Goal: Information Seeking & Learning: Check status

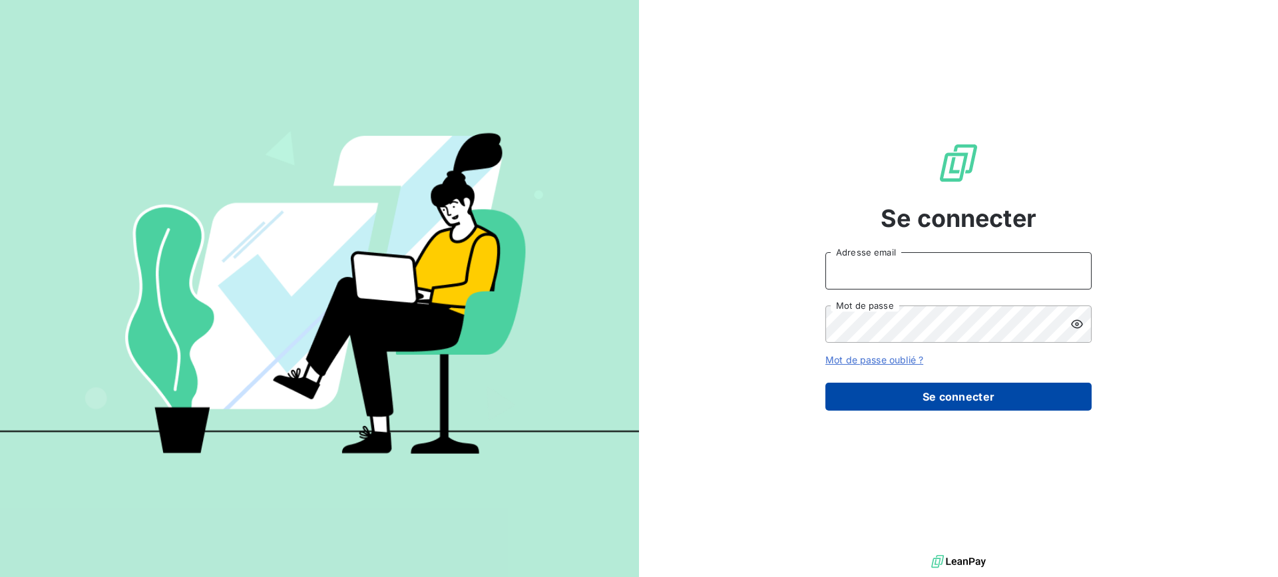
type input "r.dormy@geoxium.fr"
click at [936, 406] on button "Se connecter" at bounding box center [958, 397] width 266 height 28
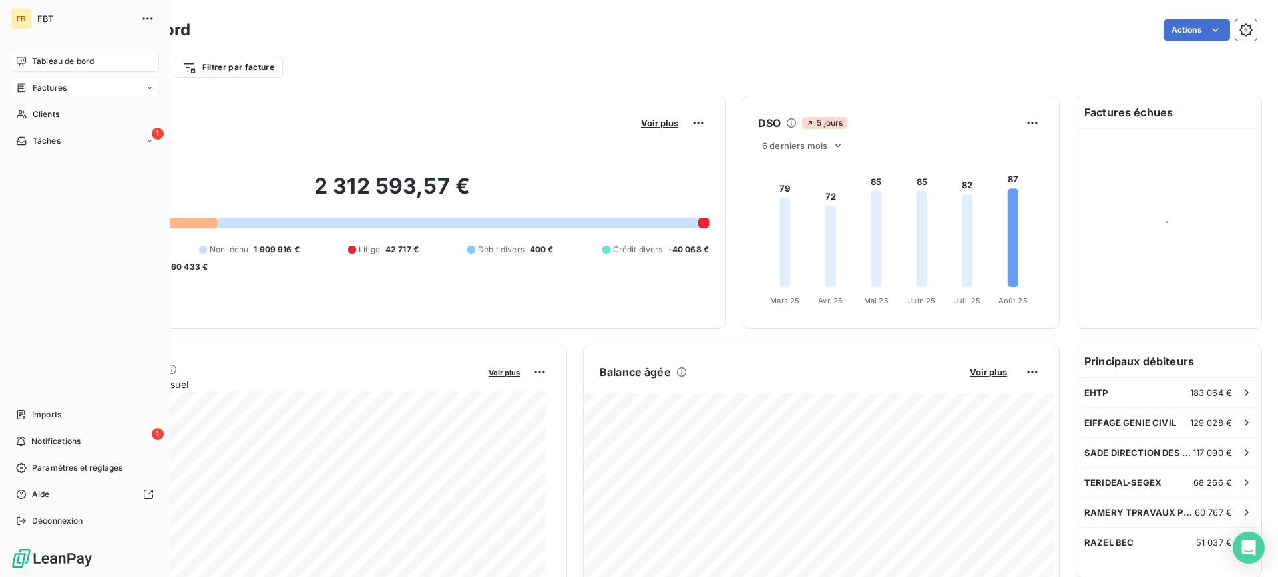
click at [26, 92] on icon at bounding box center [21, 88] width 11 height 11
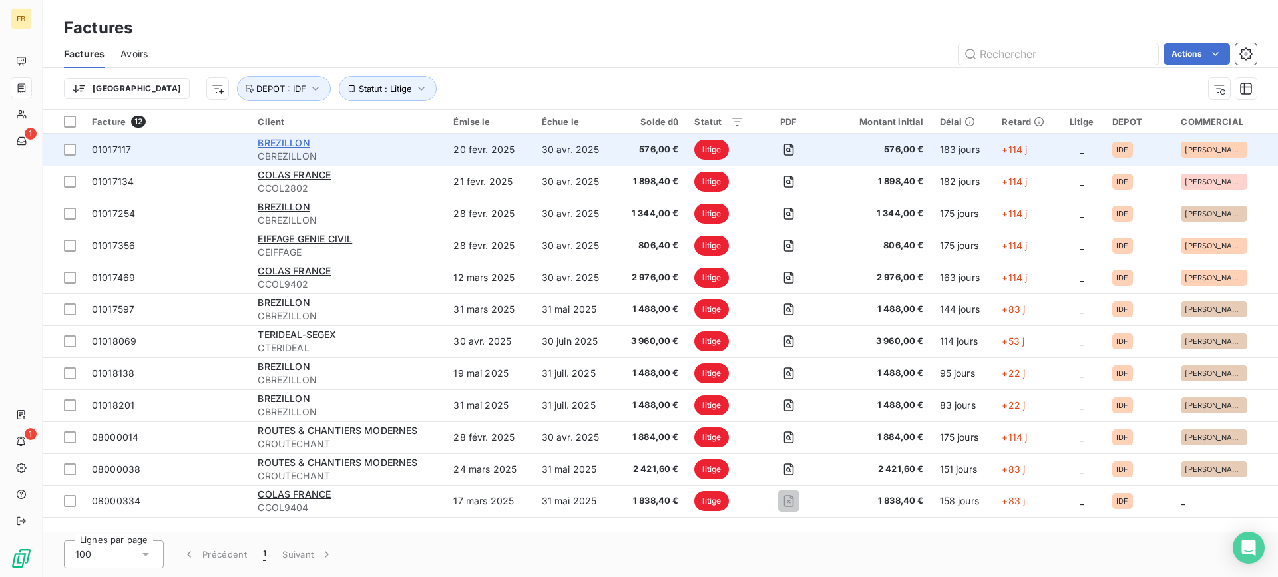
click at [269, 147] on span "BREZILLON" at bounding box center [283, 142] width 52 height 11
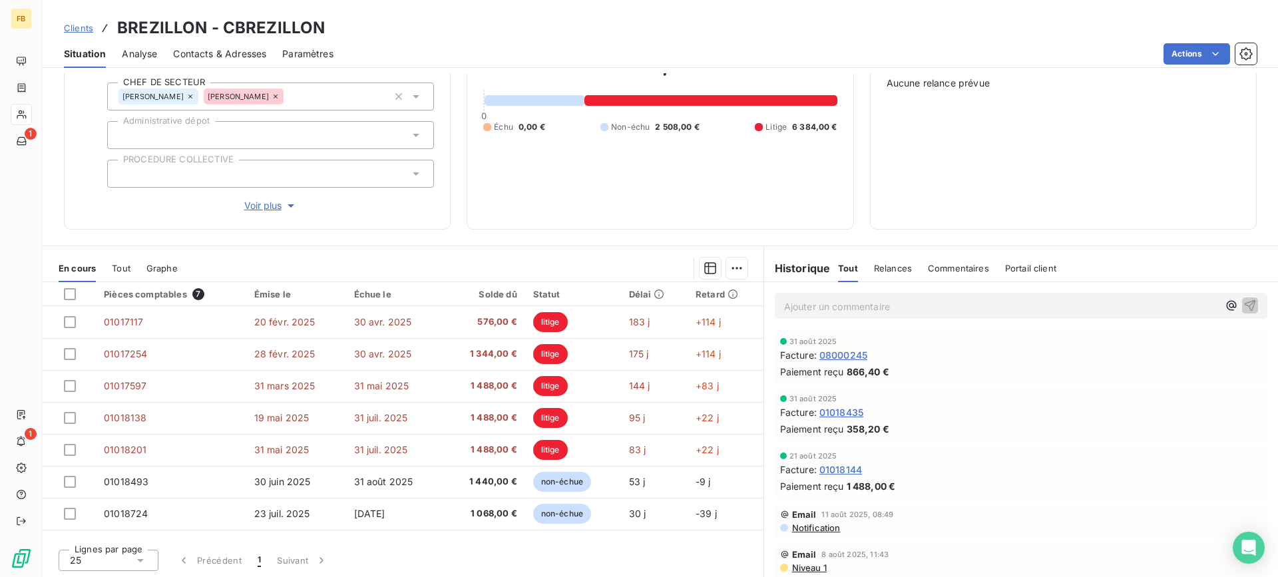
scroll to position [145, 0]
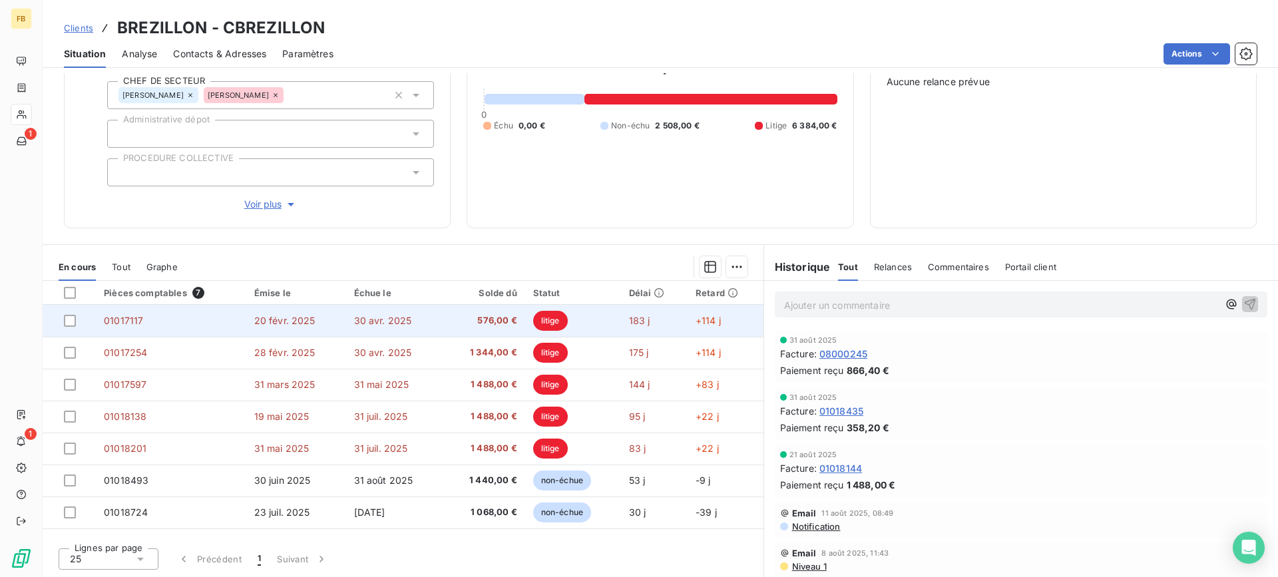
click at [395, 323] on span "30 avr. 2025" at bounding box center [383, 320] width 58 height 11
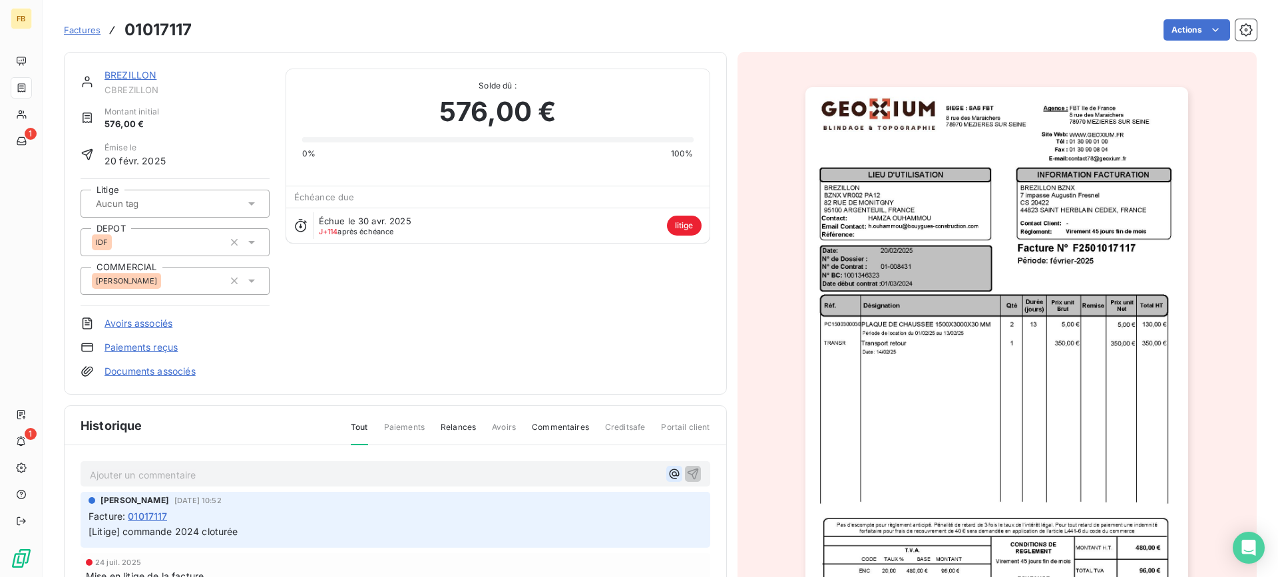
click at [667, 472] on icon "button" at bounding box center [673, 473] width 13 height 13
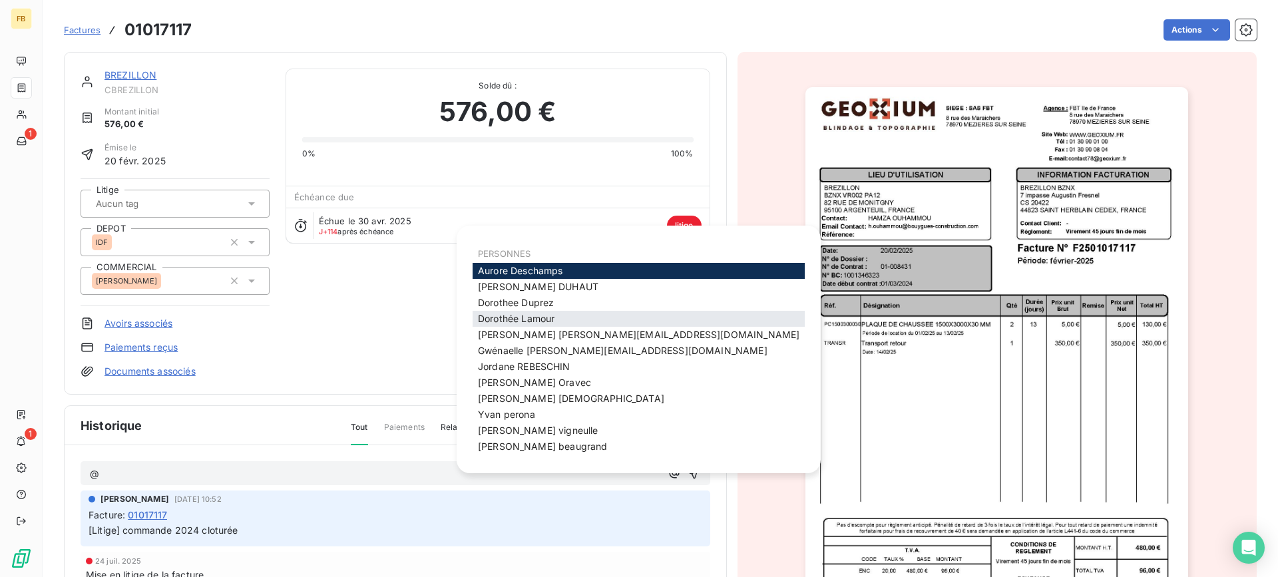
click at [583, 316] on div "[PERSON_NAME]" at bounding box center [638, 319] width 332 height 16
click at [537, 314] on span "[PERSON_NAME]" at bounding box center [516, 318] width 77 height 11
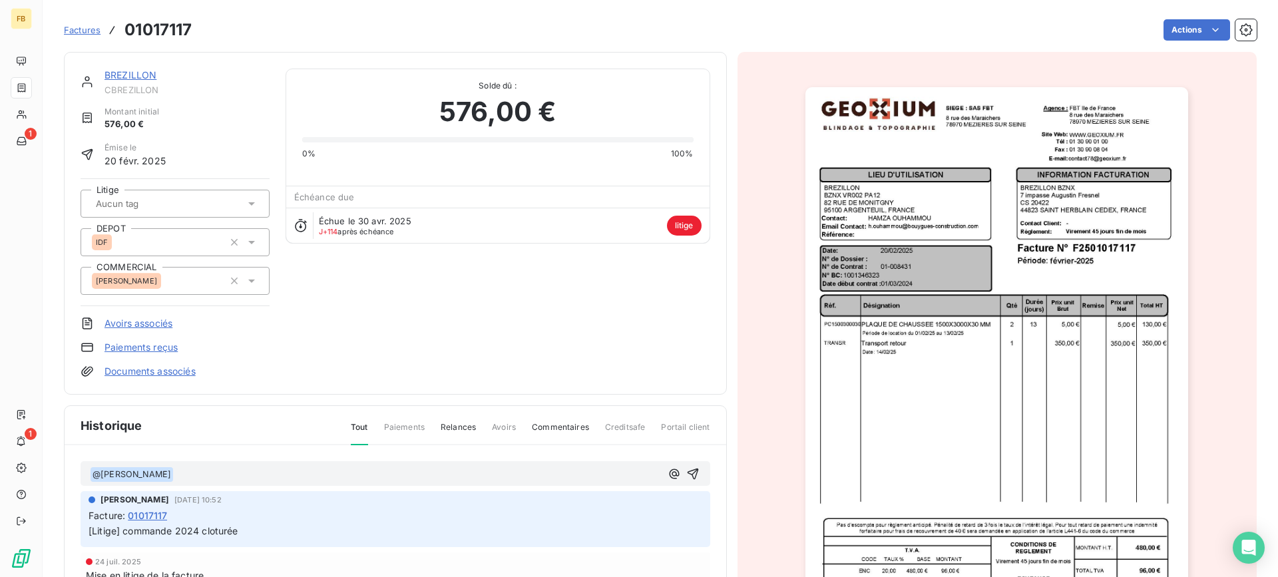
click at [198, 480] on p "﻿ @ [PERSON_NAME] ﻿ ﻿" at bounding box center [375, 474] width 571 height 16
click at [273, 472] on p "﻿ @ [PERSON_NAME] ﻿ ﻿" at bounding box center [375, 474] width 571 height 16
click at [686, 480] on icon "button" at bounding box center [692, 473] width 13 height 13
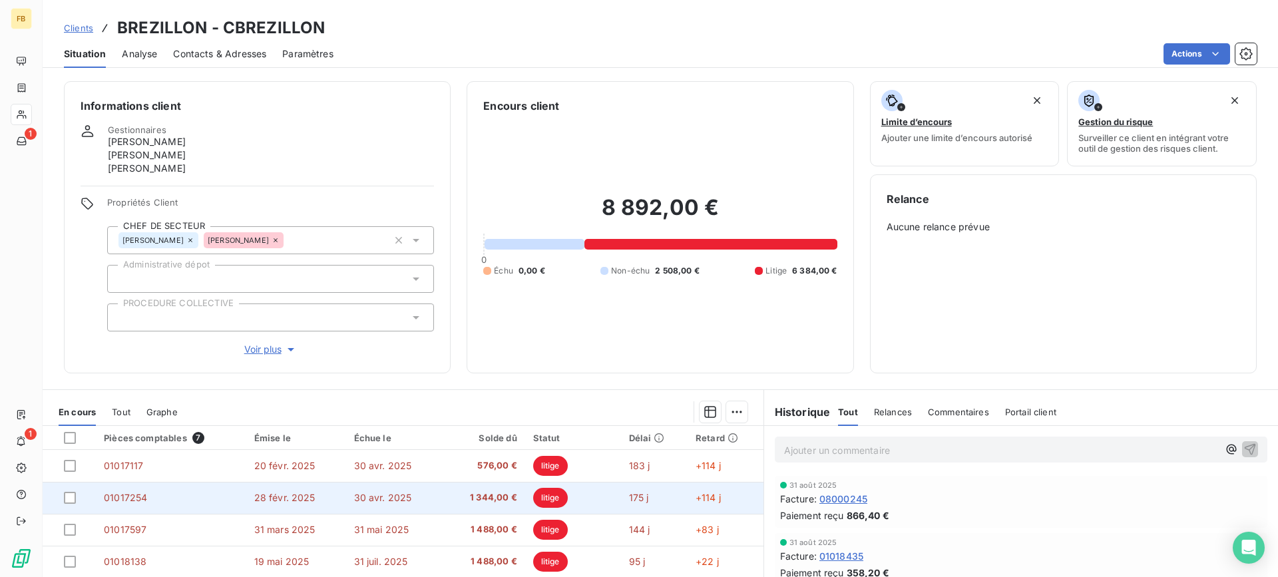
click at [430, 501] on td "30 avr. 2025" at bounding box center [394, 498] width 97 height 32
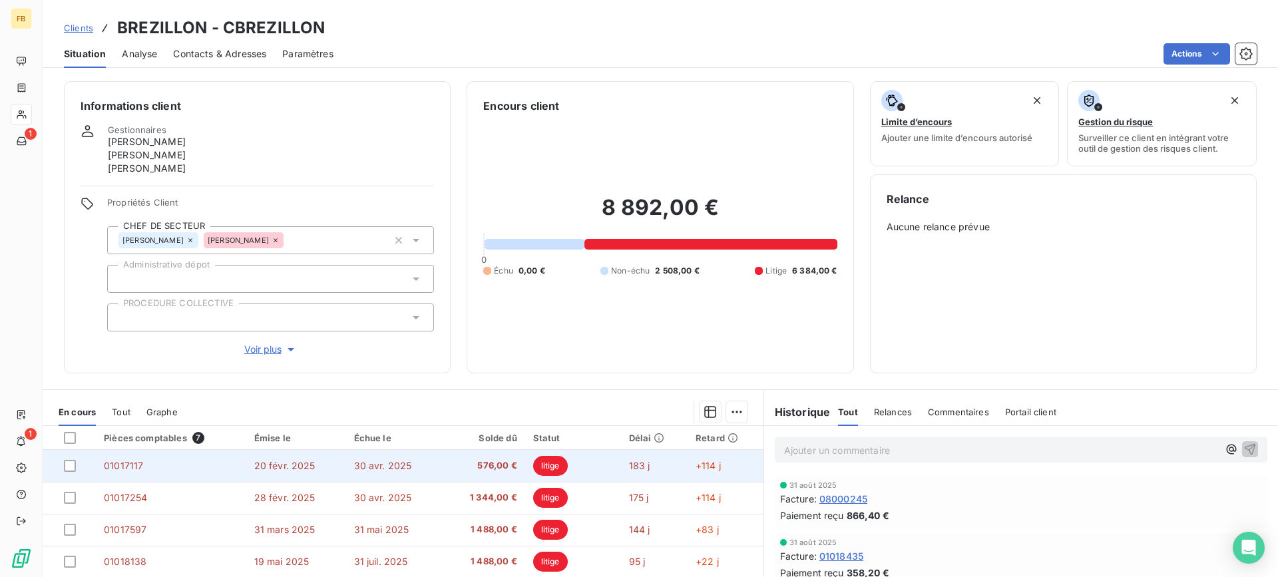
click at [288, 460] on span "20 févr. 2025" at bounding box center [284, 465] width 61 height 11
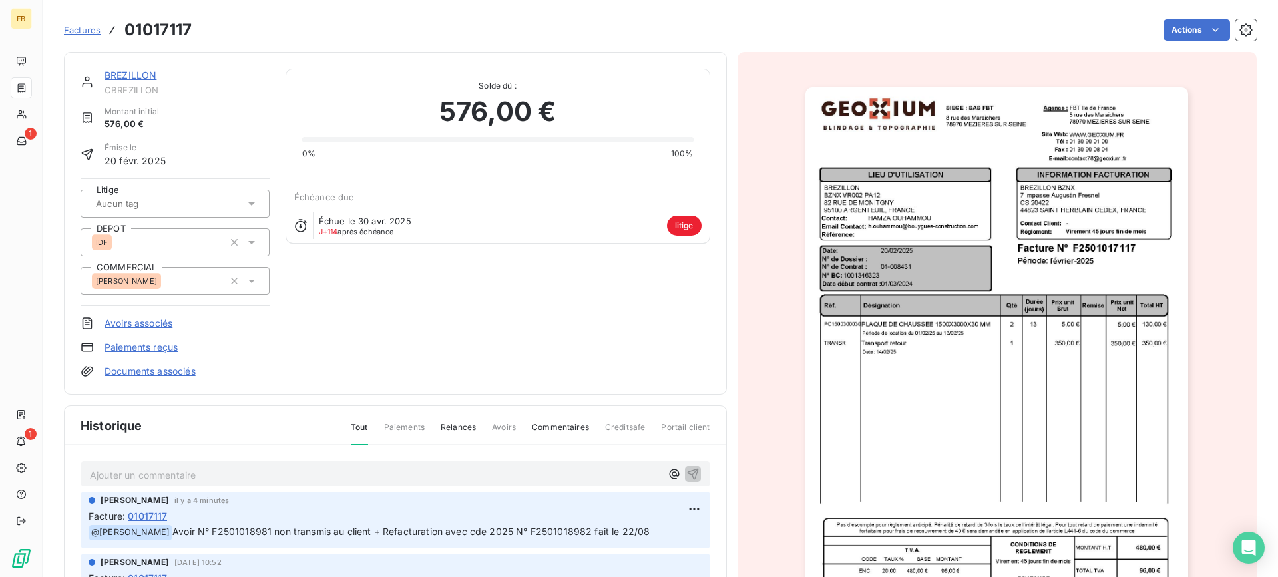
drag, startPoint x: 649, startPoint y: 530, endPoint x: 177, endPoint y: 531, distance: 471.7
click at [177, 531] on span "Avoir N° F2501018981 non transmis au client + Refacturation avec cde 2025 N° F2…" at bounding box center [410, 531] width 477 height 11
copy span "Avoir N° F2501018981 non transmis au client + Refacturation avec cde 2025 N° F2…"
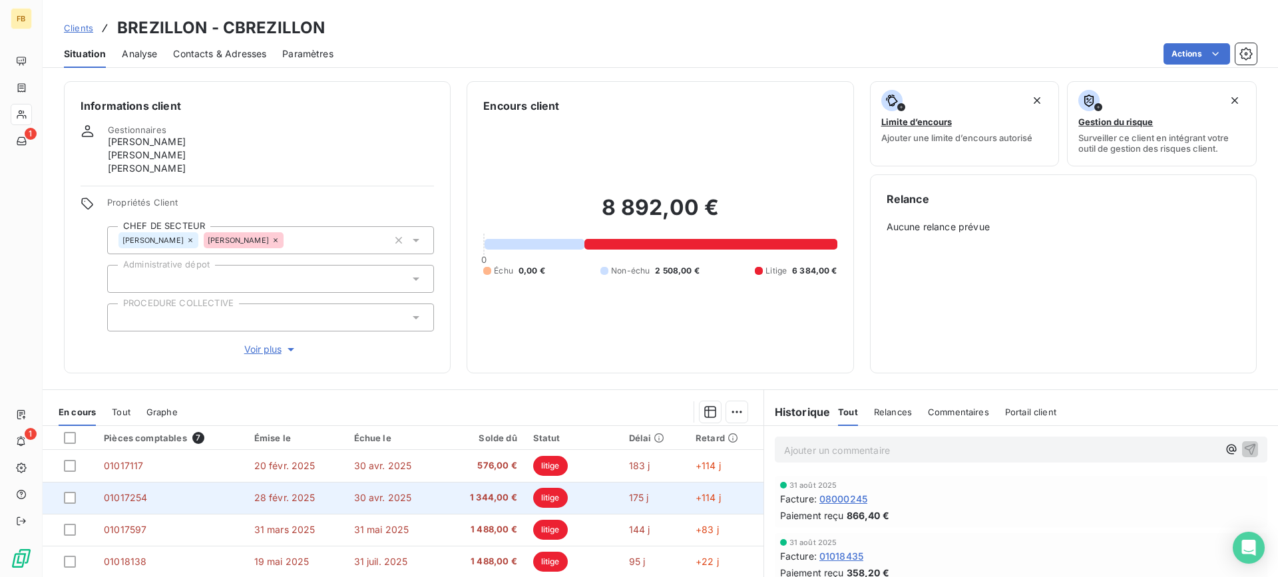
click at [382, 484] on td "30 avr. 2025" at bounding box center [394, 498] width 97 height 32
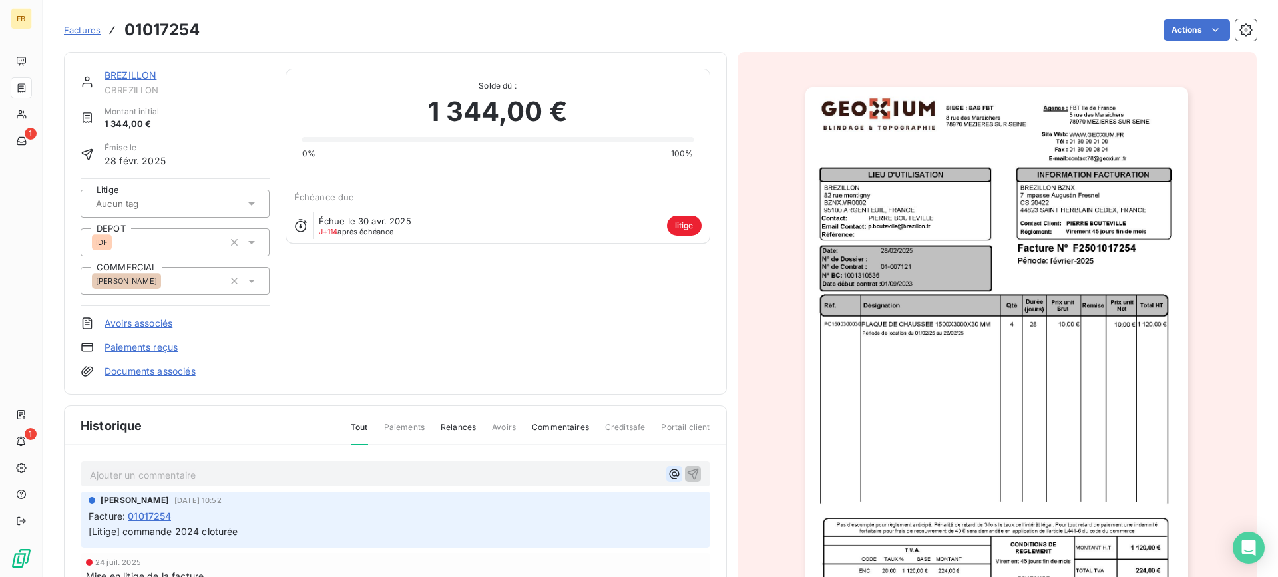
click at [667, 470] on icon "button" at bounding box center [673, 473] width 13 height 13
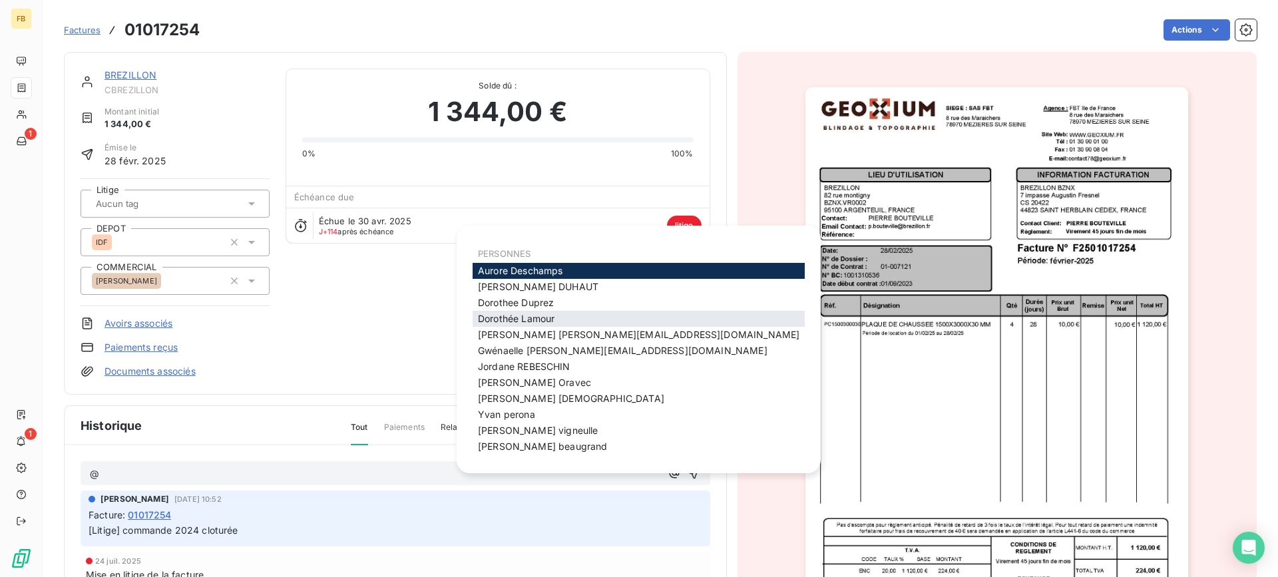
click at [574, 318] on div "[PERSON_NAME]" at bounding box center [638, 319] width 332 height 16
click at [537, 314] on span "[PERSON_NAME]" at bounding box center [516, 318] width 77 height 11
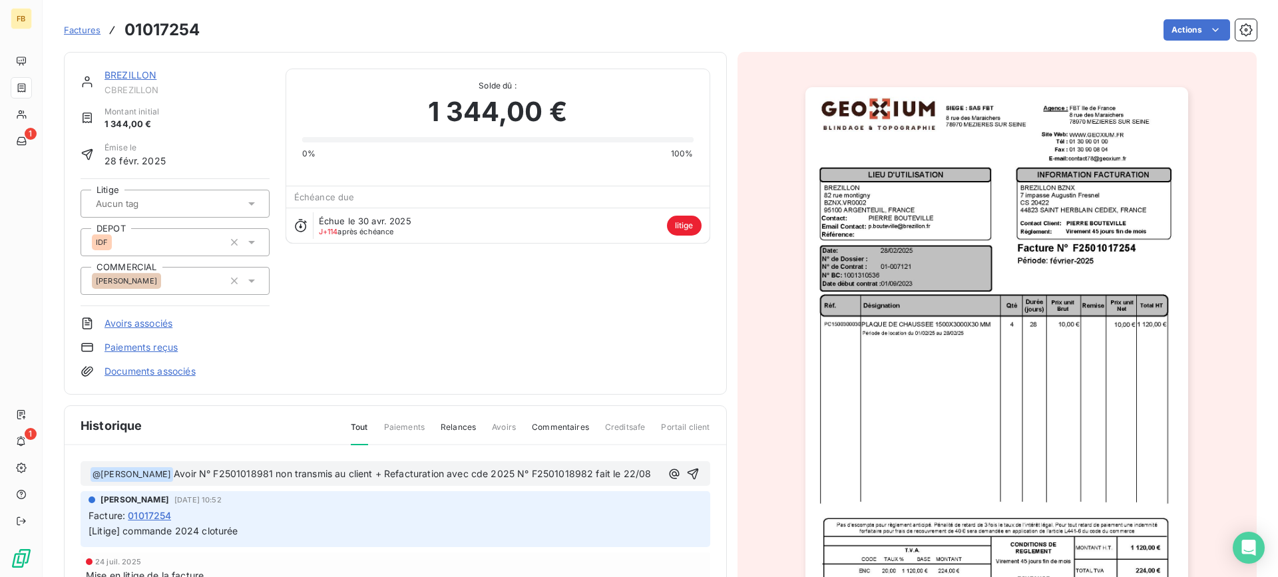
drag, startPoint x: 271, startPoint y: 471, endPoint x: 299, endPoint y: 490, distance: 34.5
click at [270, 471] on span "Avoir N° F2501018981 non transmis au client + Refacturation avec cde 2025 N° F2…" at bounding box center [412, 473] width 477 height 11
click at [273, 470] on span "Avoir N° F2501018981 non transmis au client + Refacturation avec cde 2025 N° F2…" at bounding box center [412, 473] width 477 height 11
click at [594, 470] on span "Avoir N° F2501018983 non transmis au client + Refacturation avec cde 2025 N° F2…" at bounding box center [413, 473] width 479 height 11
click at [687, 479] on icon "button" at bounding box center [692, 473] width 11 height 11
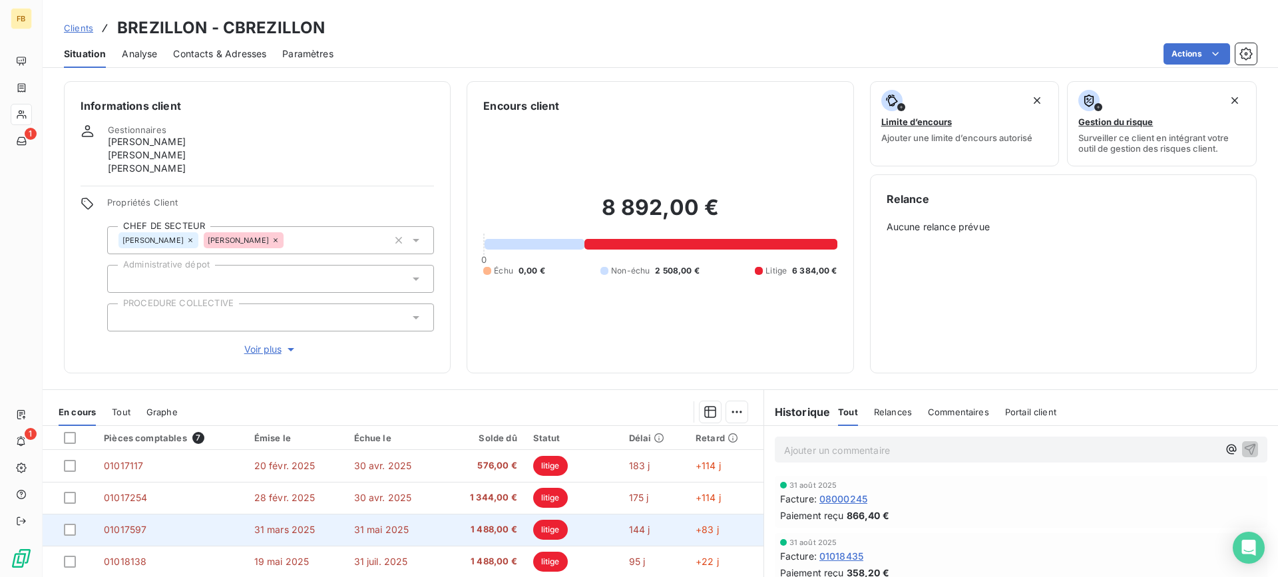
click at [292, 536] on td "31 mars 2025" at bounding box center [296, 530] width 100 height 32
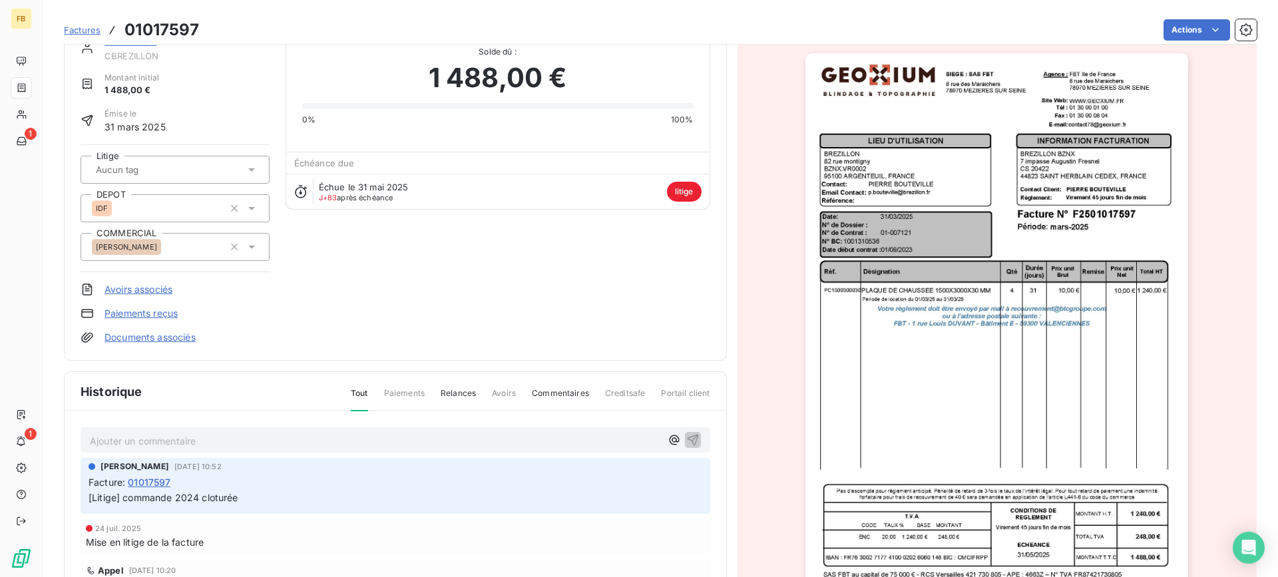
scroll to position [67, 0]
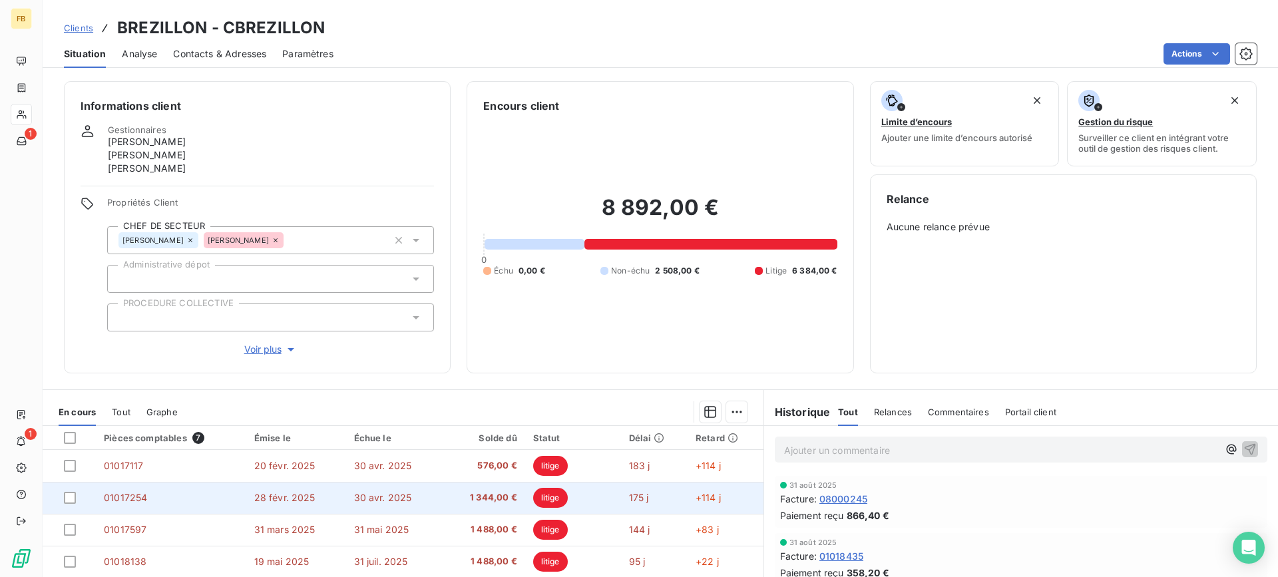
click at [346, 506] on td "30 avr. 2025" at bounding box center [394, 498] width 97 height 32
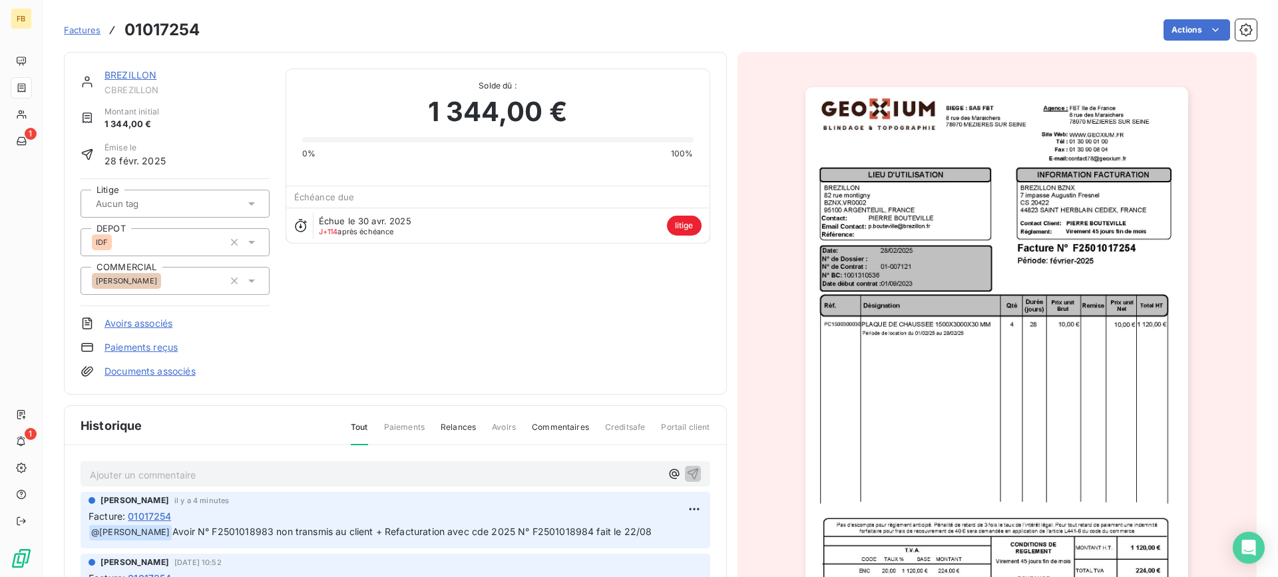
drag, startPoint x: 651, startPoint y: 532, endPoint x: 175, endPoint y: 531, distance: 476.4
click at [175, 531] on span "Avoir N° F2501018983 non transmis au client + Refacturation avec cde 2025 N° F2…" at bounding box center [411, 531] width 479 height 11
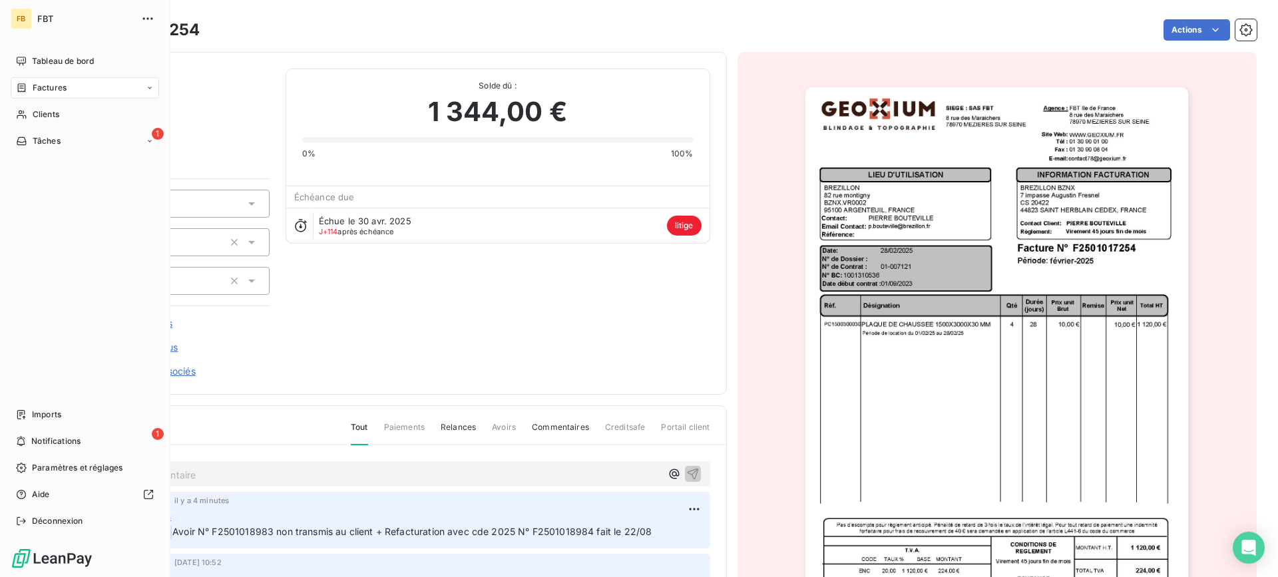
copy span "Avoir N° F2501018983 non transmis au client + Refacturation avec cde 2025 N° F2…"
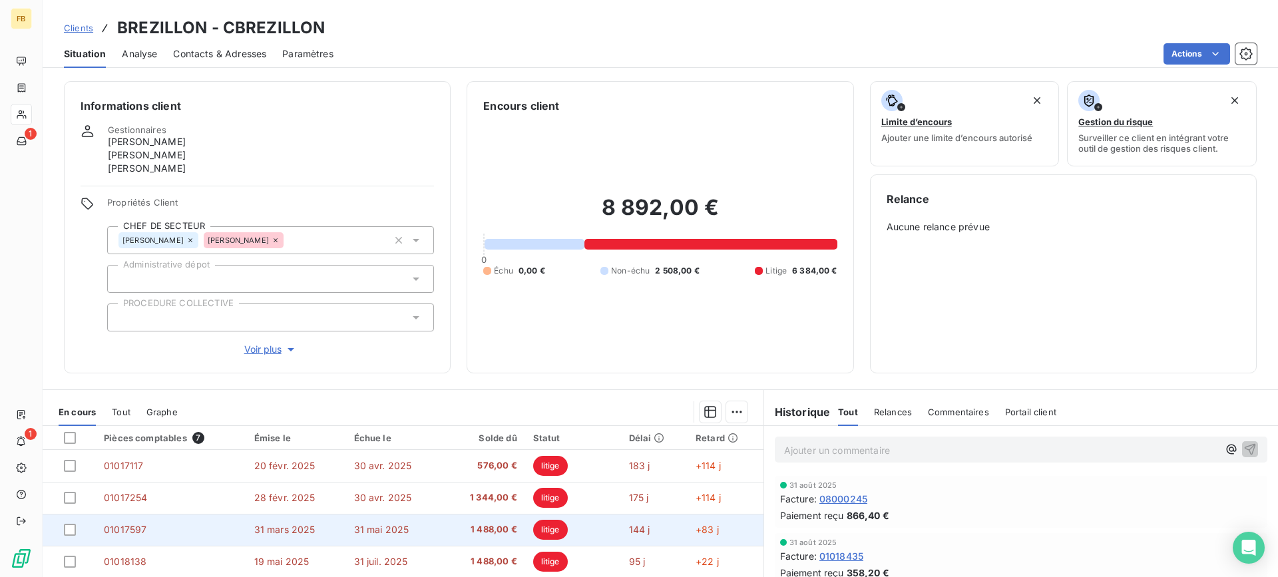
click at [304, 530] on span "31 mars 2025" at bounding box center [284, 529] width 61 height 11
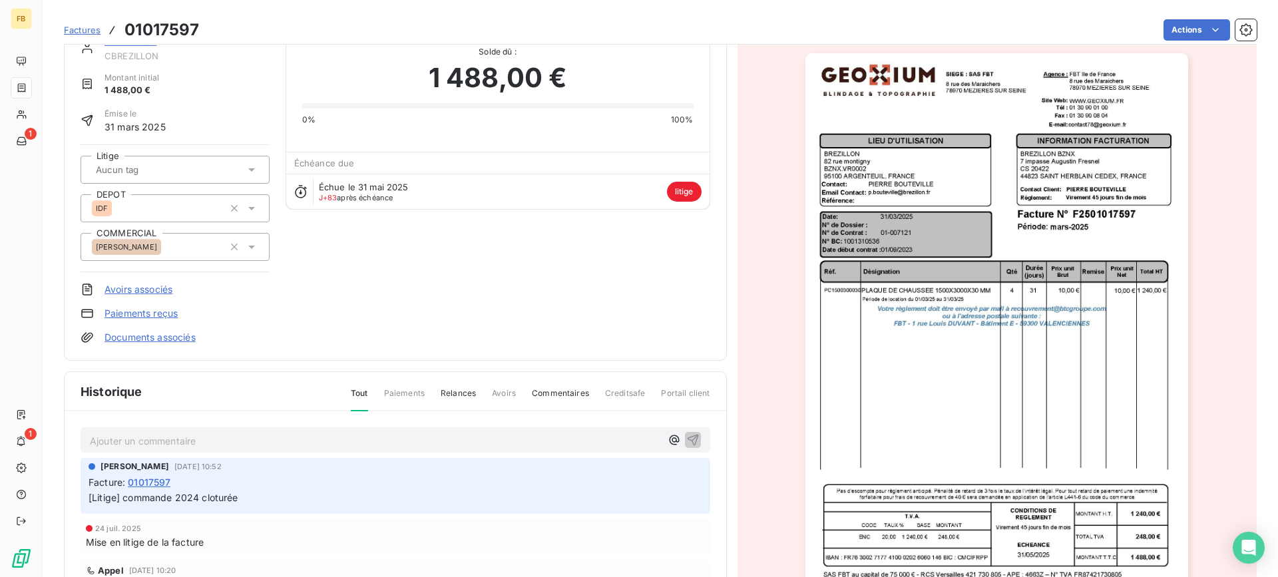
scroll to position [67, 0]
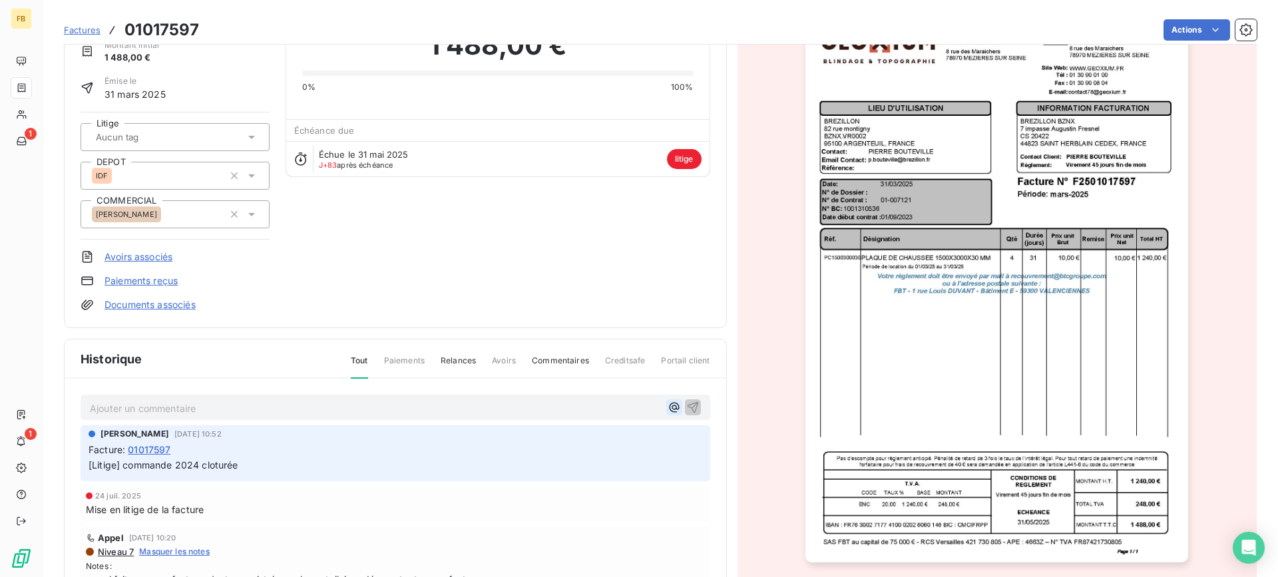
click at [667, 407] on icon "button" at bounding box center [673, 407] width 13 height 13
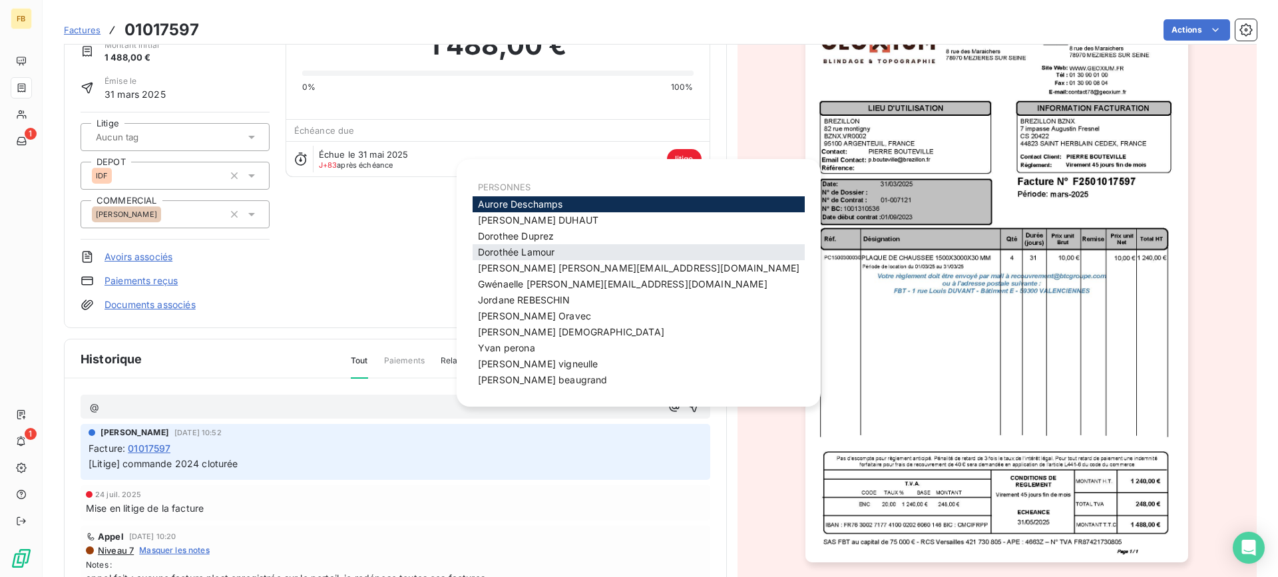
click at [566, 252] on div "[PERSON_NAME]" at bounding box center [638, 252] width 332 height 16
click at [556, 252] on div "[PERSON_NAME]" at bounding box center [638, 252] width 332 height 16
click at [549, 251] on span "[PERSON_NAME]" at bounding box center [516, 251] width 77 height 11
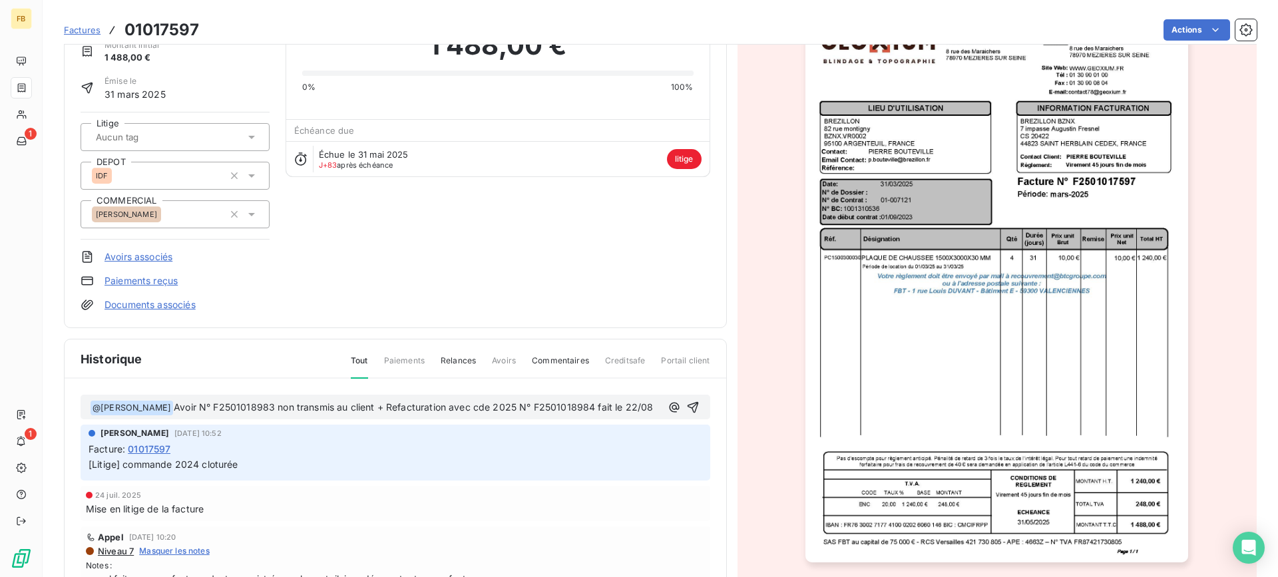
click at [274, 408] on span "Avoir N° F2501018983 non transmis au client + Refacturation avec cde 2025 N° F2…" at bounding box center [413, 406] width 479 height 11
drag, startPoint x: 594, startPoint y: 407, endPoint x: 636, endPoint y: 430, distance: 48.9
click at [594, 407] on span "Avoir N° F2501018985 non transmis au client + Refacturation avec cde 2025 N° F2…" at bounding box center [413, 406] width 478 height 11
click at [686, 414] on icon "button" at bounding box center [692, 407] width 13 height 13
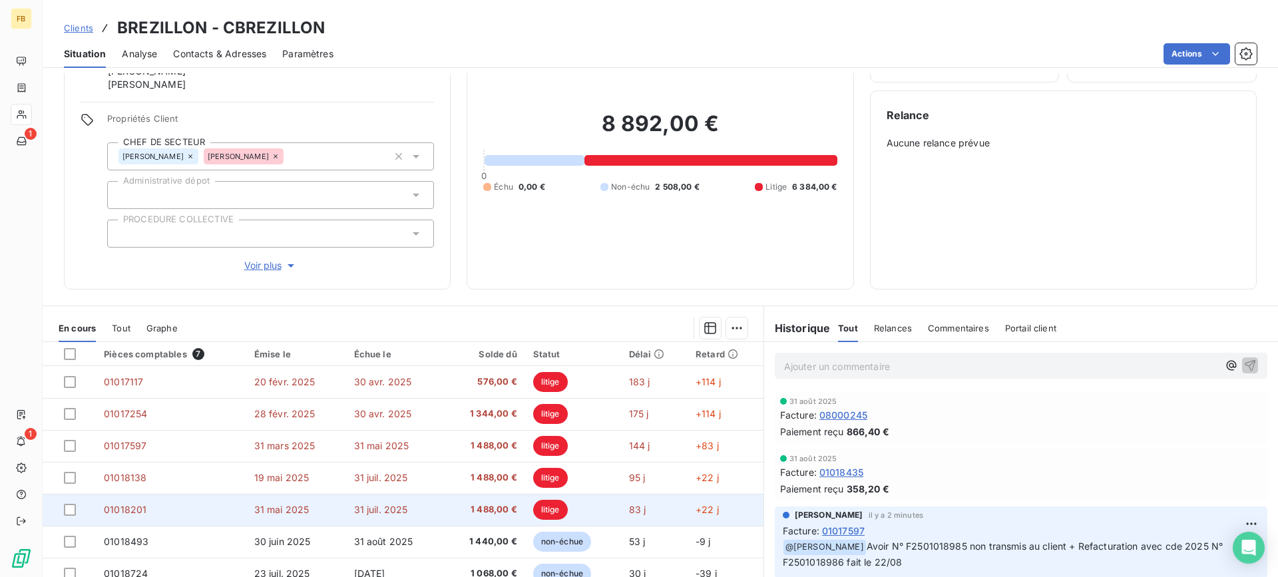
scroll to position [133, 0]
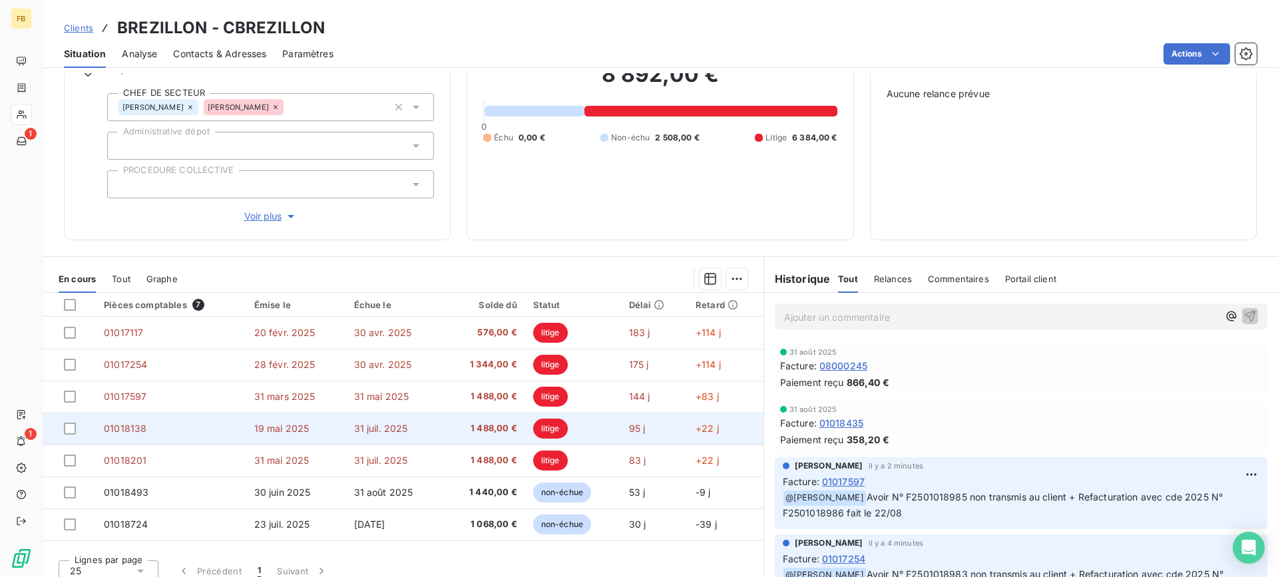
click at [408, 436] on td "31 juil. 2025" at bounding box center [394, 429] width 97 height 32
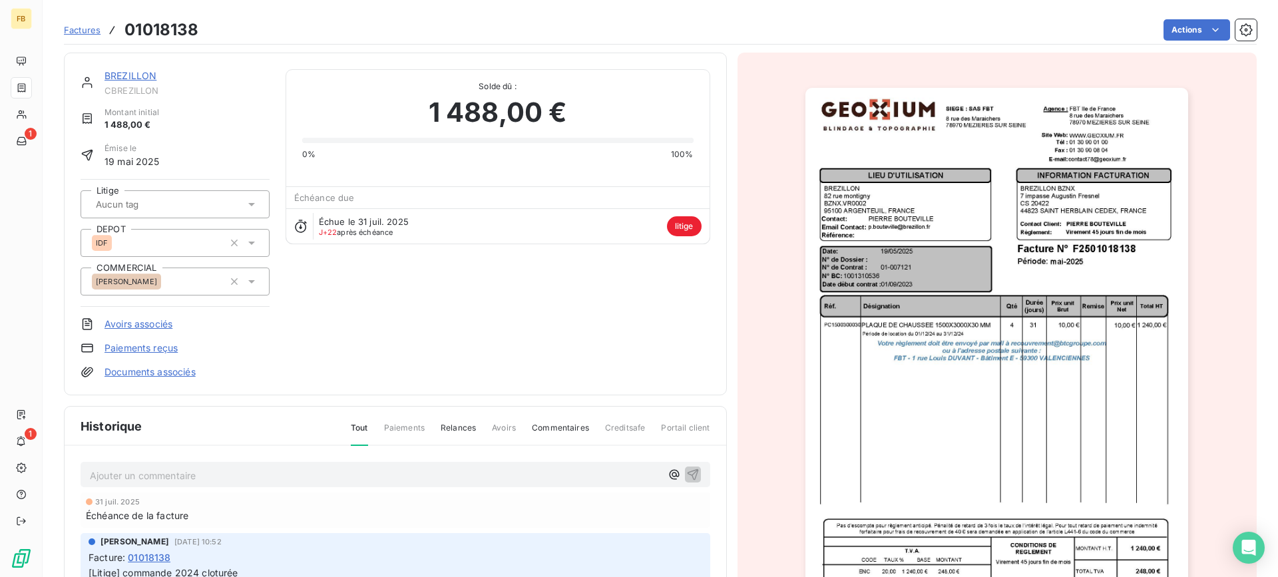
scroll to position [67, 0]
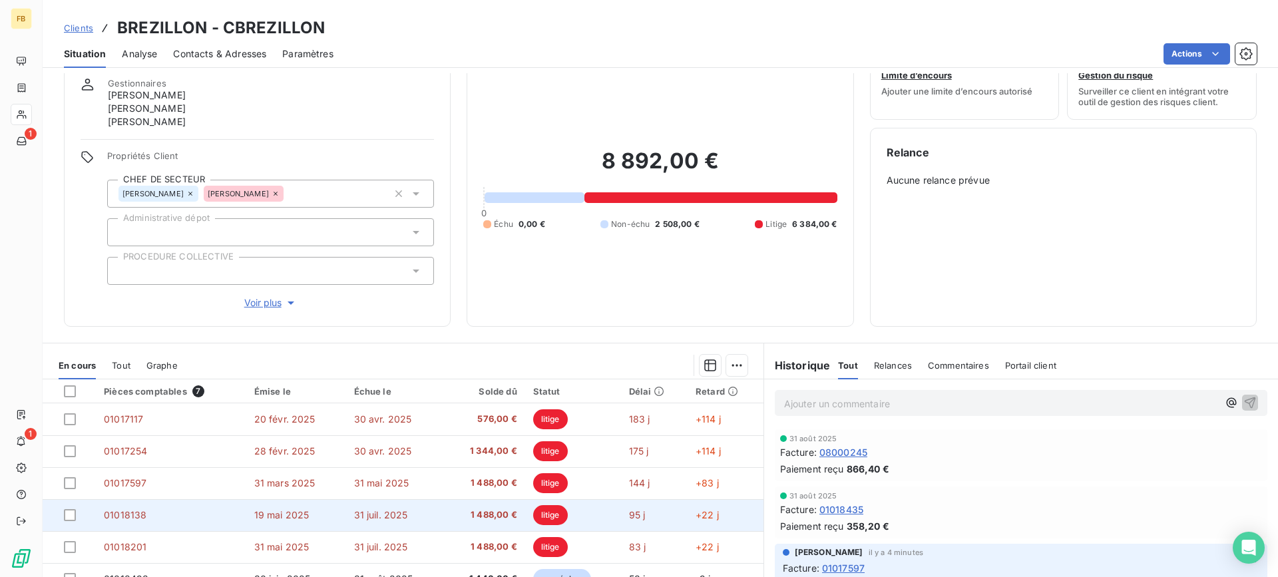
scroll to position [67, 0]
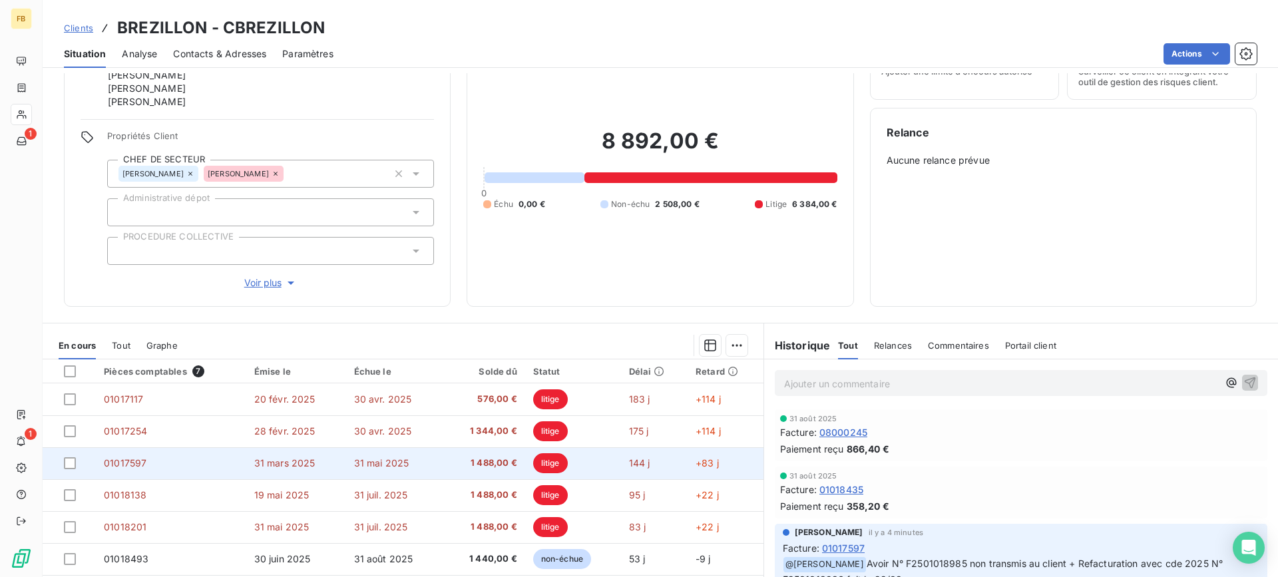
click at [310, 468] on td "31 mars 2025" at bounding box center [296, 463] width 100 height 32
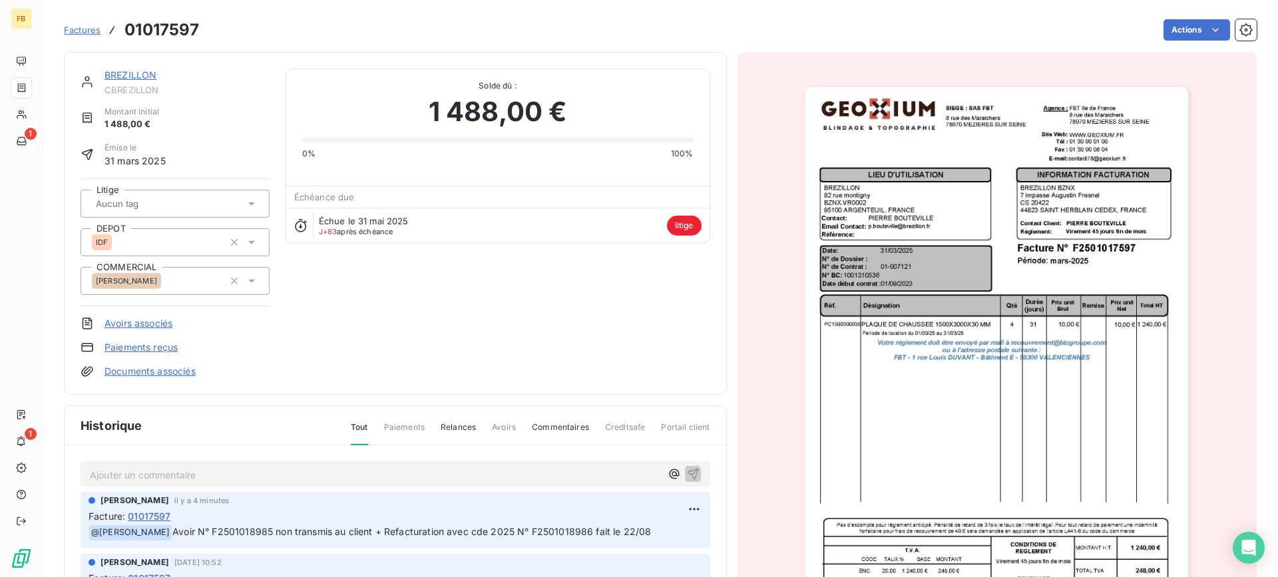
drag, startPoint x: 649, startPoint y: 530, endPoint x: 178, endPoint y: 534, distance: 471.1
click at [178, 534] on span "Avoir N° F2501018985 non transmis au client + Refacturation avec cde 2025 N° F2…" at bounding box center [411, 531] width 478 height 11
copy span "Avoir N° F2501018985 non transmis au client + Refacturation avec cde 2025 N° F2…"
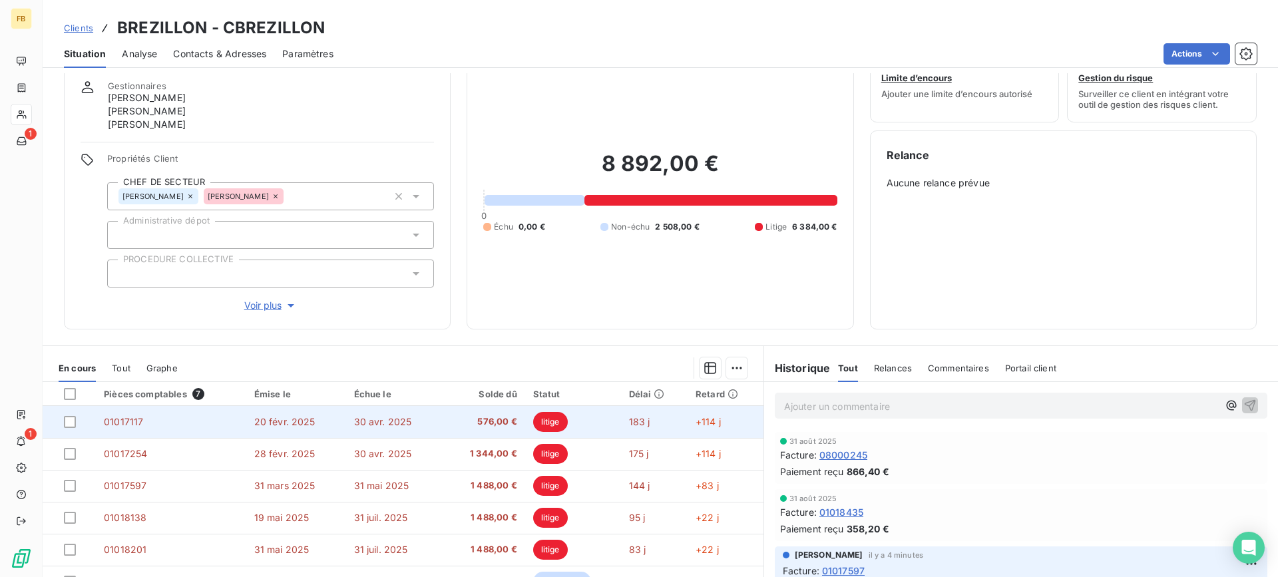
scroll to position [67, 0]
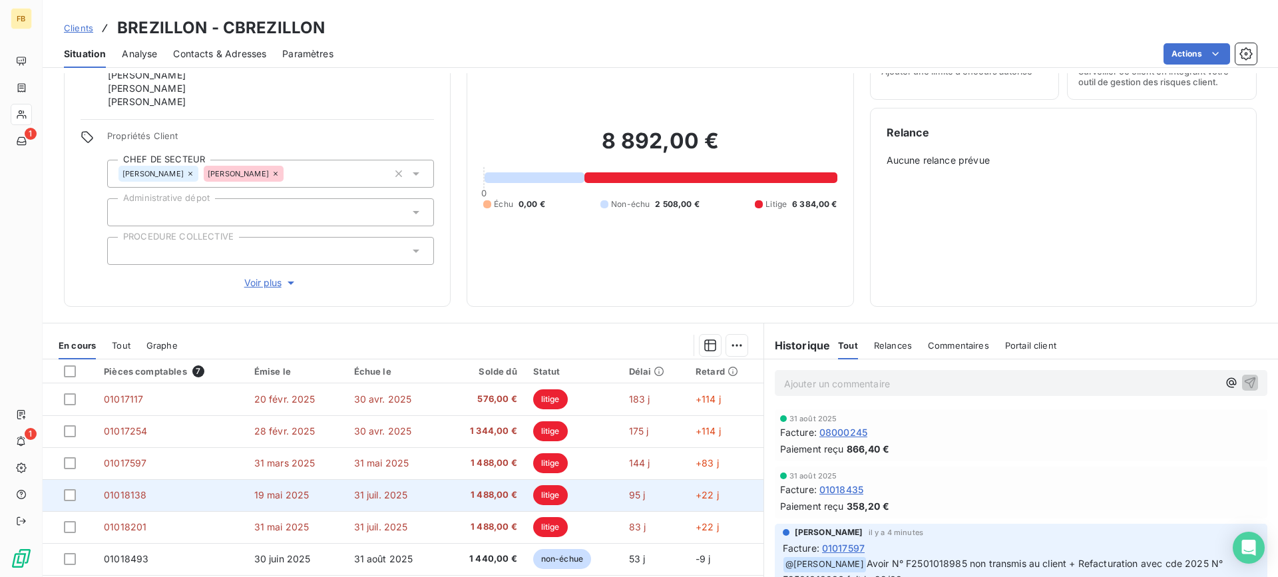
click at [354, 488] on td "31 juil. 2025" at bounding box center [394, 495] width 97 height 32
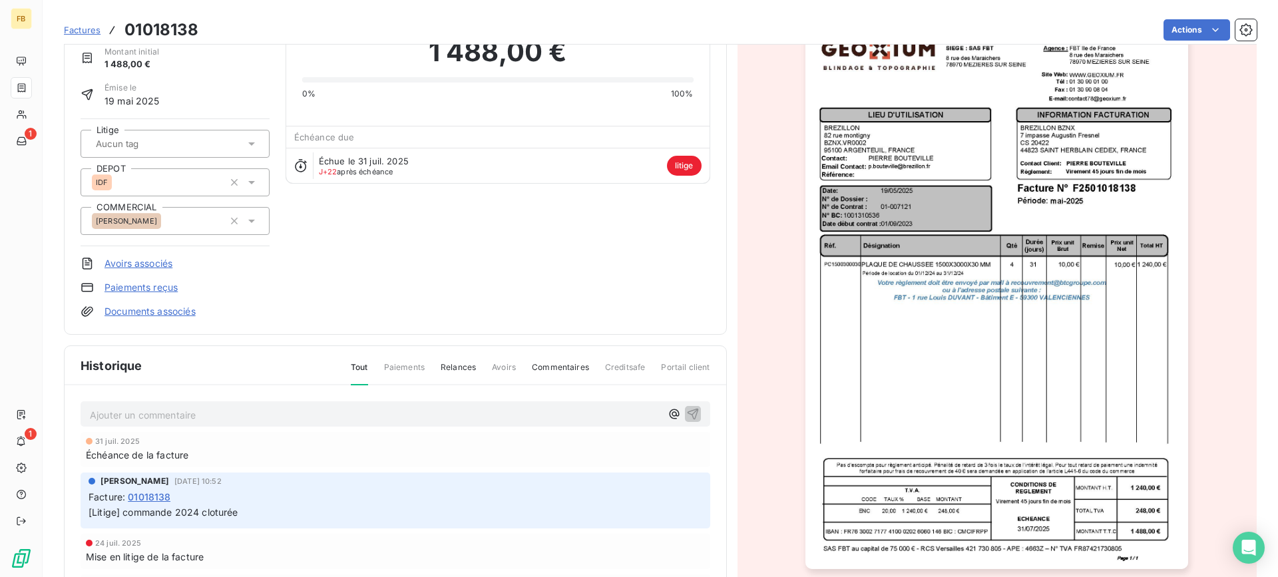
scroll to position [68, 0]
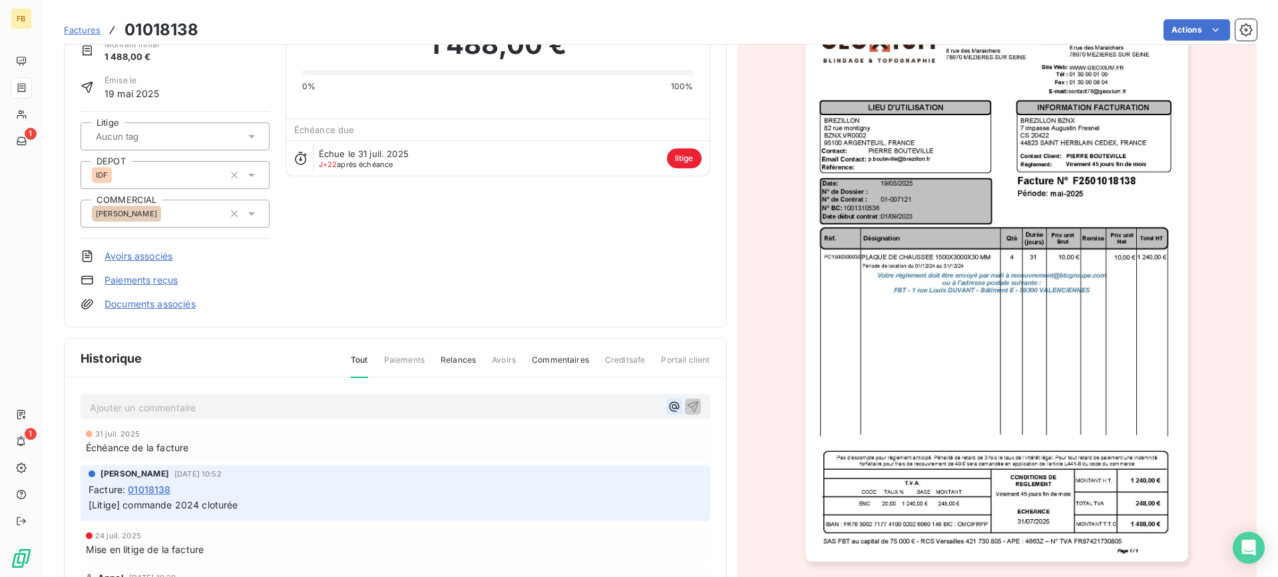
click at [667, 403] on icon "button" at bounding box center [673, 406] width 13 height 13
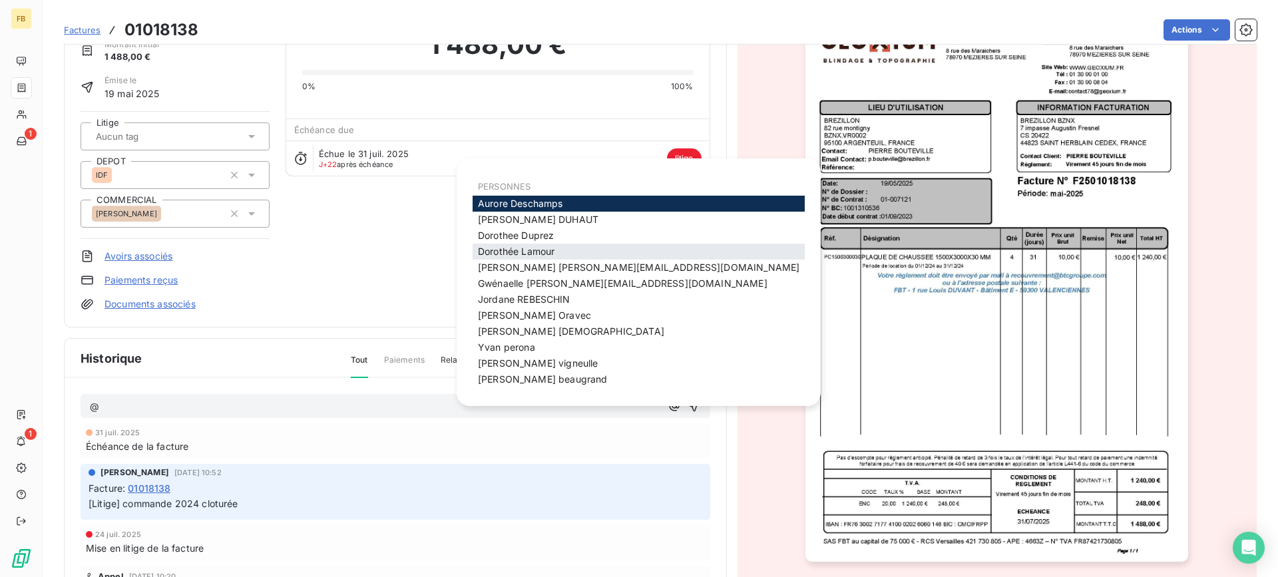
click at [517, 248] on span "[PERSON_NAME]" at bounding box center [516, 251] width 77 height 11
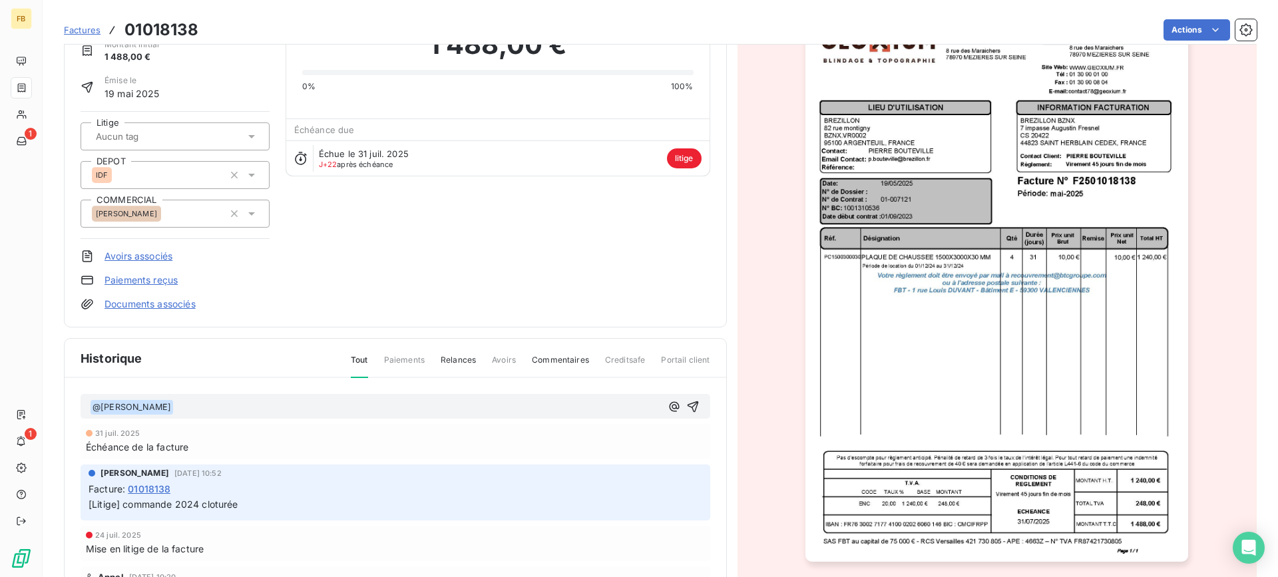
click at [207, 415] on p "﻿ @ [PERSON_NAME] ﻿ ﻿" at bounding box center [375, 407] width 571 height 16
click at [275, 410] on span "Avoir N° F2501018985 non transmis au client + Refacturation avec cde 2025 N° F2…" at bounding box center [413, 406] width 478 height 11
click at [595, 404] on span "Avoir N° F2501018987 non transmis au client + Refacturation avec cde 2025 N° F2…" at bounding box center [413, 406] width 478 height 11
click at [686, 413] on icon "button" at bounding box center [692, 406] width 13 height 13
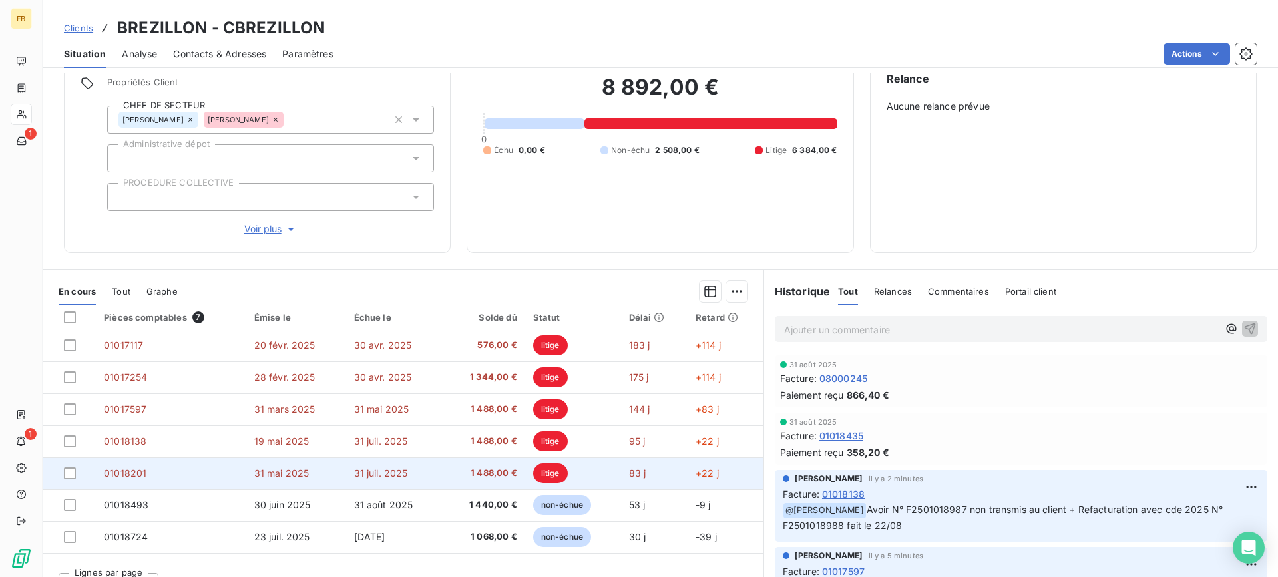
scroll to position [133, 0]
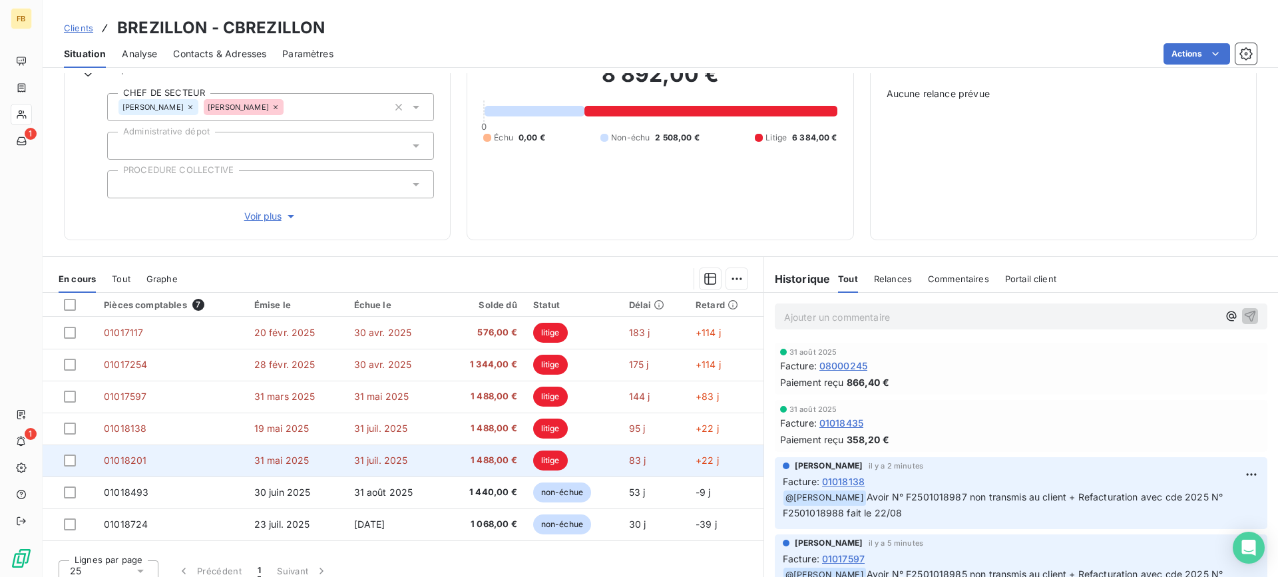
click at [354, 460] on span "31 juil. 2025" at bounding box center [381, 459] width 54 height 11
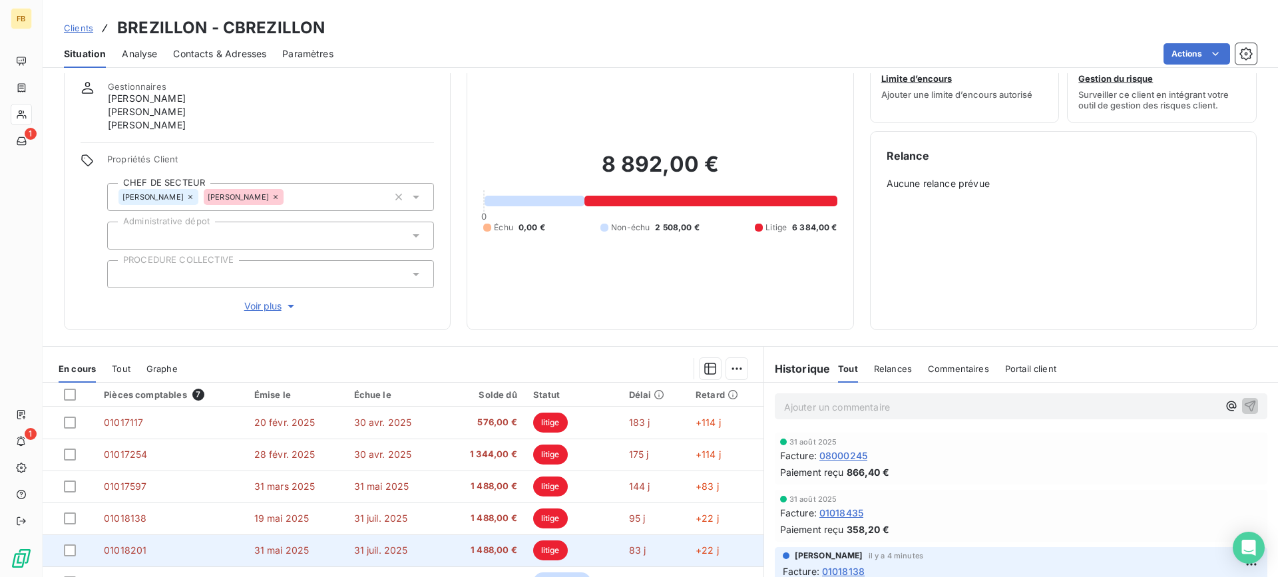
scroll to position [67, 0]
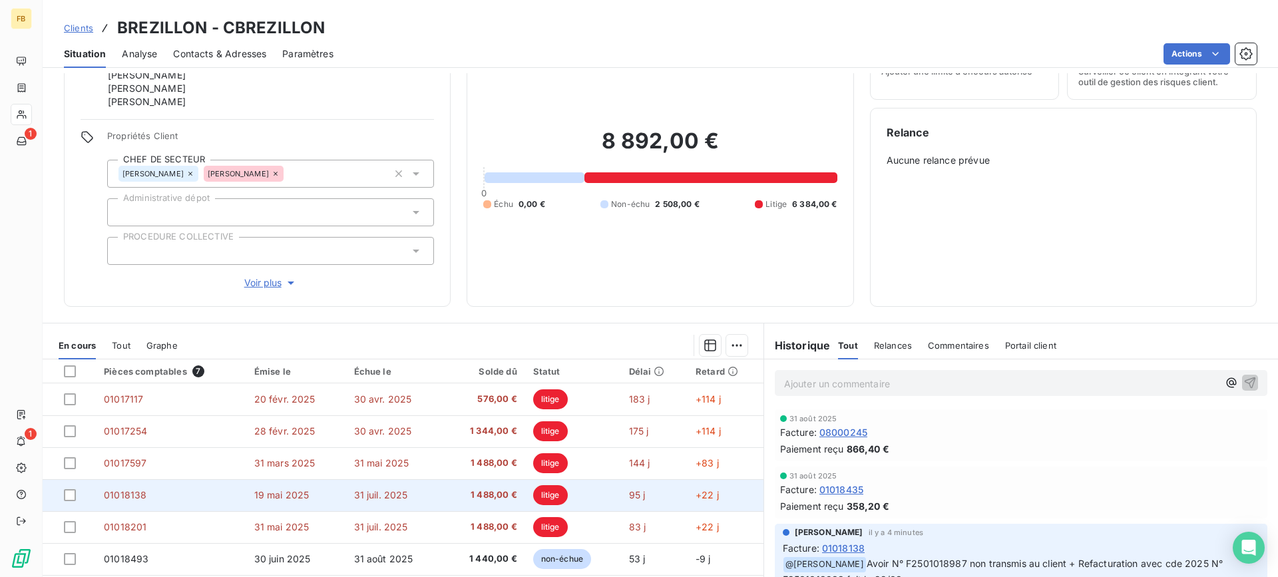
click at [275, 490] on span "19 mai 2025" at bounding box center [281, 494] width 55 height 11
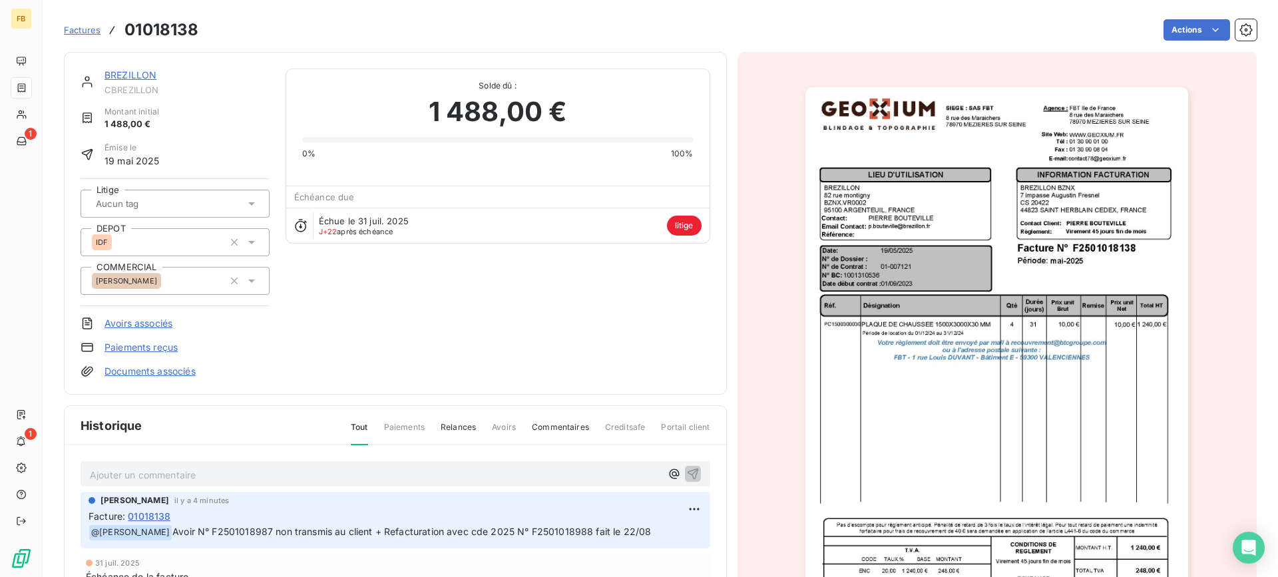
drag, startPoint x: 650, startPoint y: 533, endPoint x: 176, endPoint y: 528, distance: 474.4
click at [176, 528] on span "Avoir N° F2501018987 non transmis au client + Refacturation avec cde 2025 N° F2…" at bounding box center [411, 531] width 478 height 11
copy span "Avoir N° F2501018987 non transmis au client + Refacturation avec cde 2025 N° F2…"
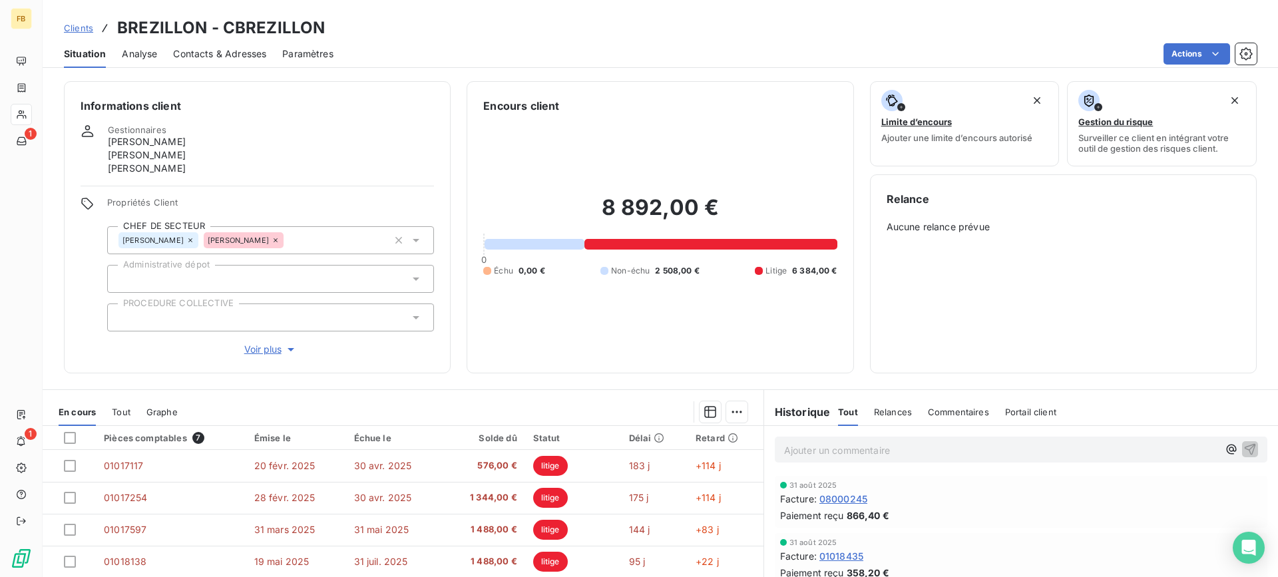
scroll to position [133, 0]
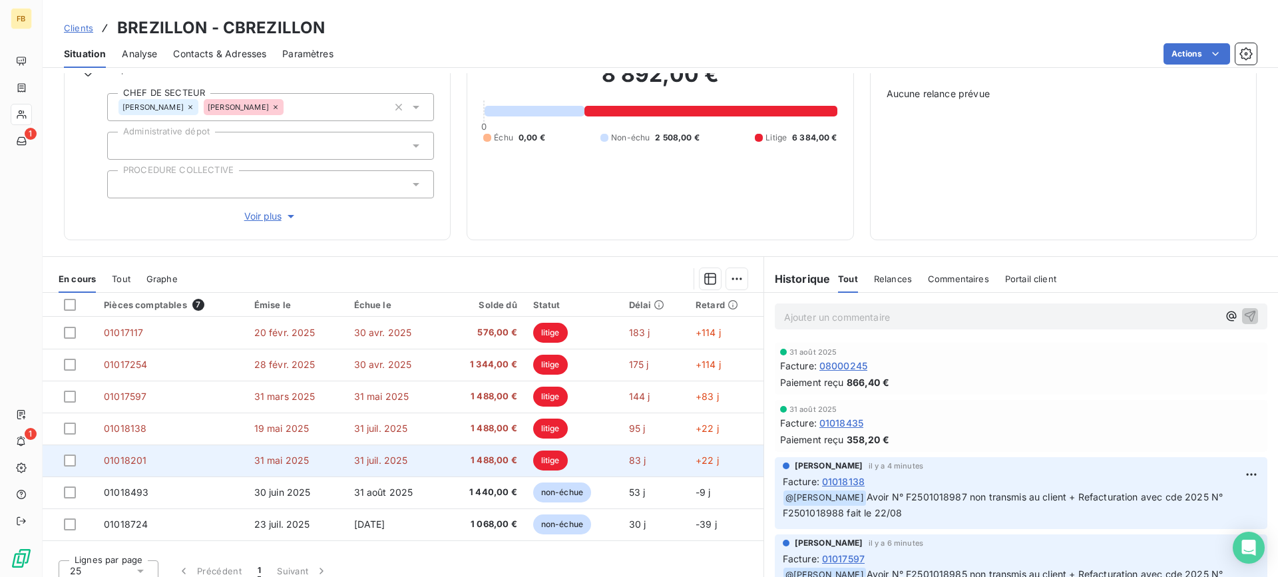
click at [330, 459] on td "31 mai 2025" at bounding box center [296, 460] width 100 height 32
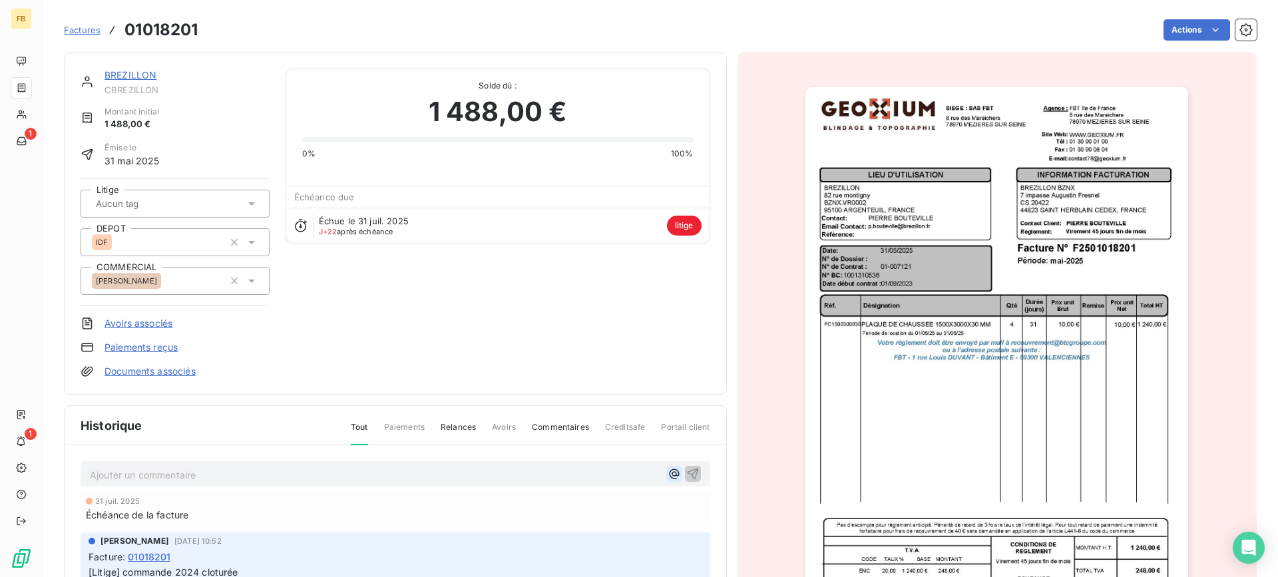
click at [667, 474] on icon "button" at bounding box center [673, 473] width 13 height 13
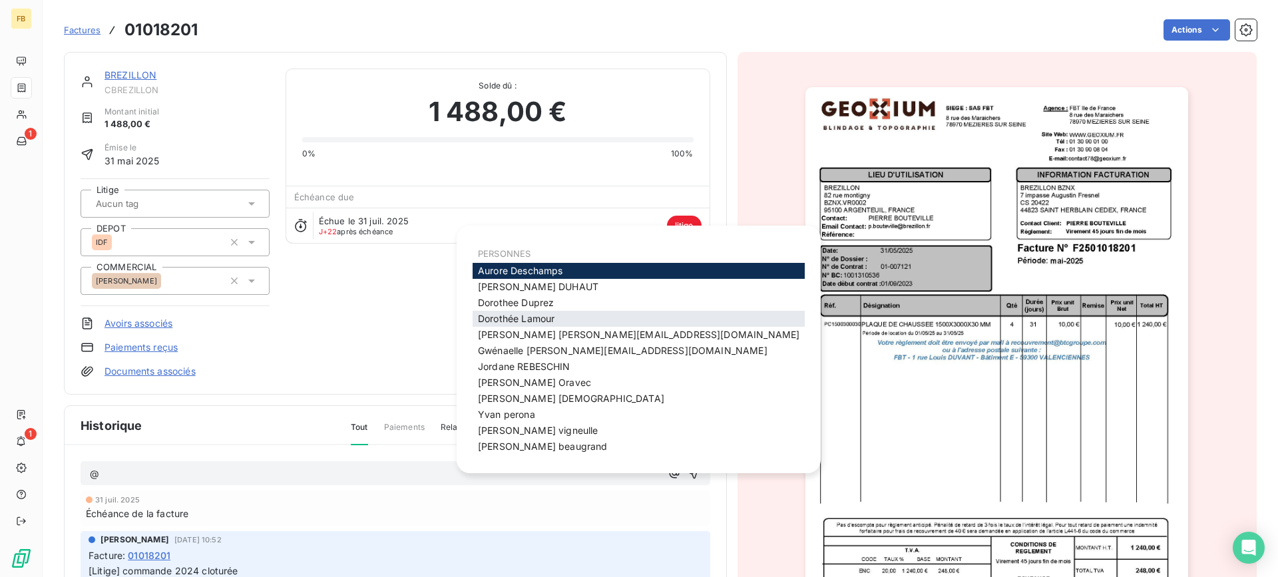
click at [526, 316] on span "[PERSON_NAME]" at bounding box center [516, 318] width 77 height 11
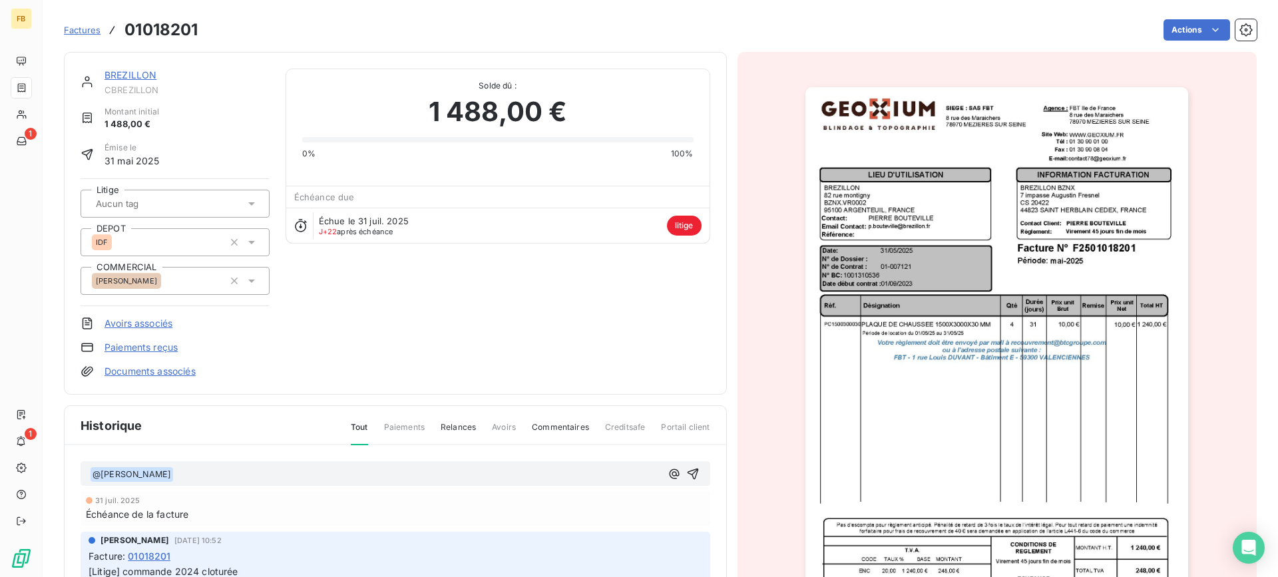
click at [204, 469] on p "﻿ @ [PERSON_NAME] ﻿ ﻿" at bounding box center [375, 474] width 571 height 16
click at [275, 472] on span "Avoir N° F2501018987 non transmis au client + Refacturation avec cde 2025 N° F2…" at bounding box center [413, 473] width 478 height 11
click at [595, 471] on span "Avoir N° F2501018989 non transmis au client + Refacturation avec cde 2025 N° F2…" at bounding box center [413, 473] width 479 height 11
click at [686, 480] on icon "button" at bounding box center [692, 473] width 13 height 13
